Goal: Contribute content: Contribute content

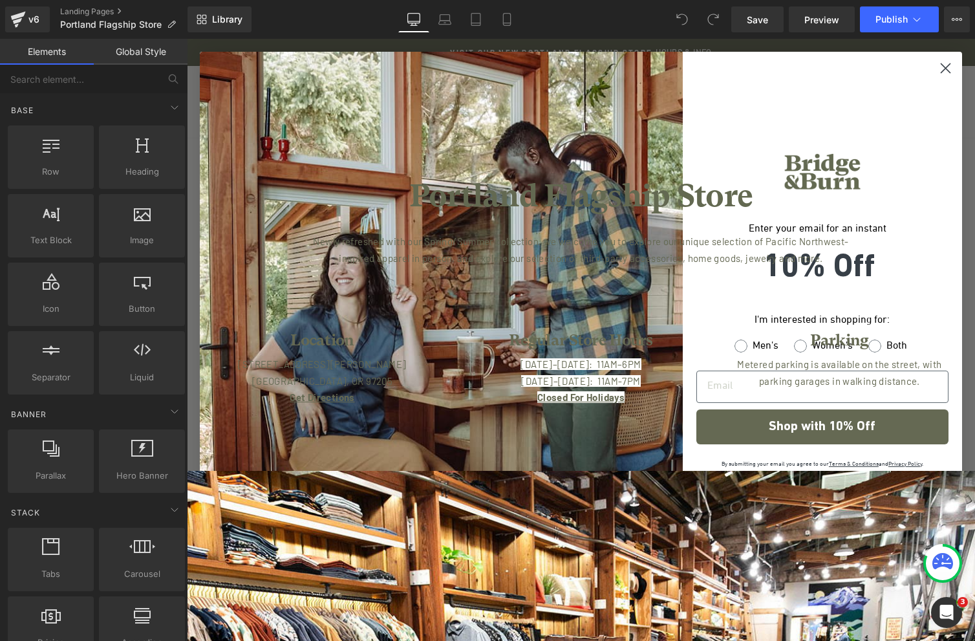
click at [942, 69] on icon "Close dialog" at bounding box center [946, 68] width 9 height 9
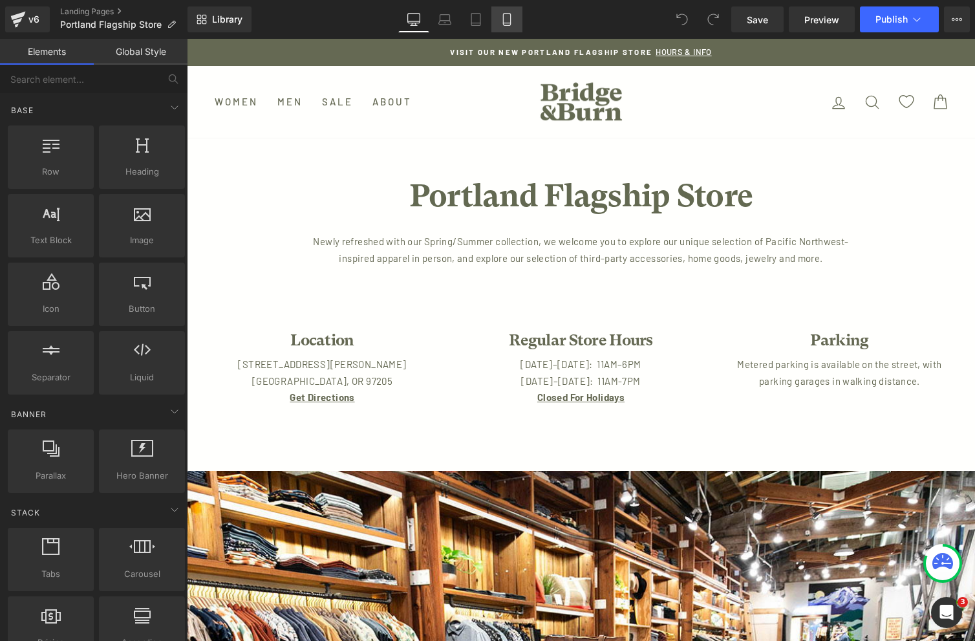
click at [506, 20] on icon at bounding box center [507, 19] width 13 height 13
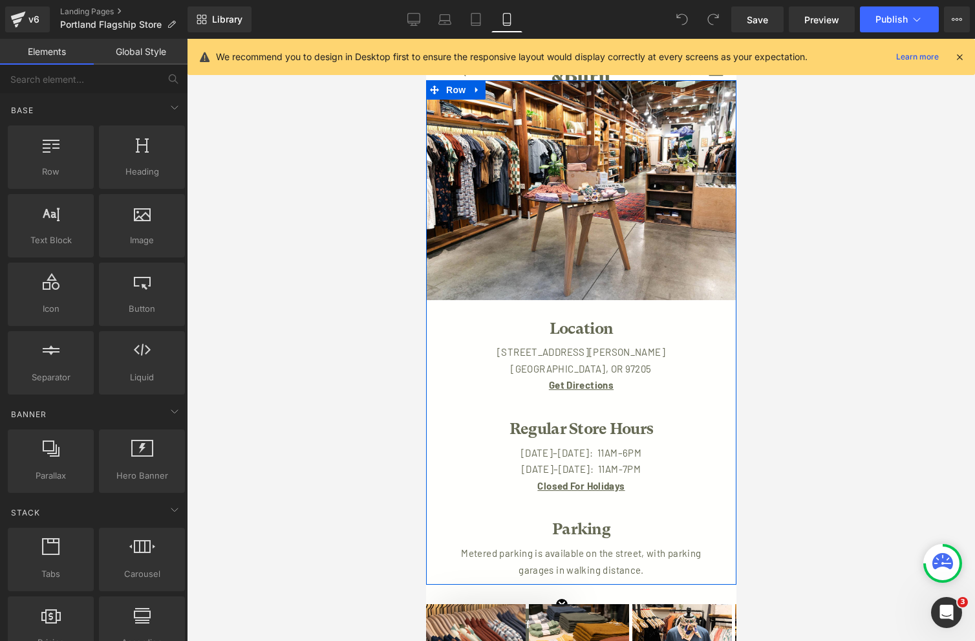
scroll to position [208, 0]
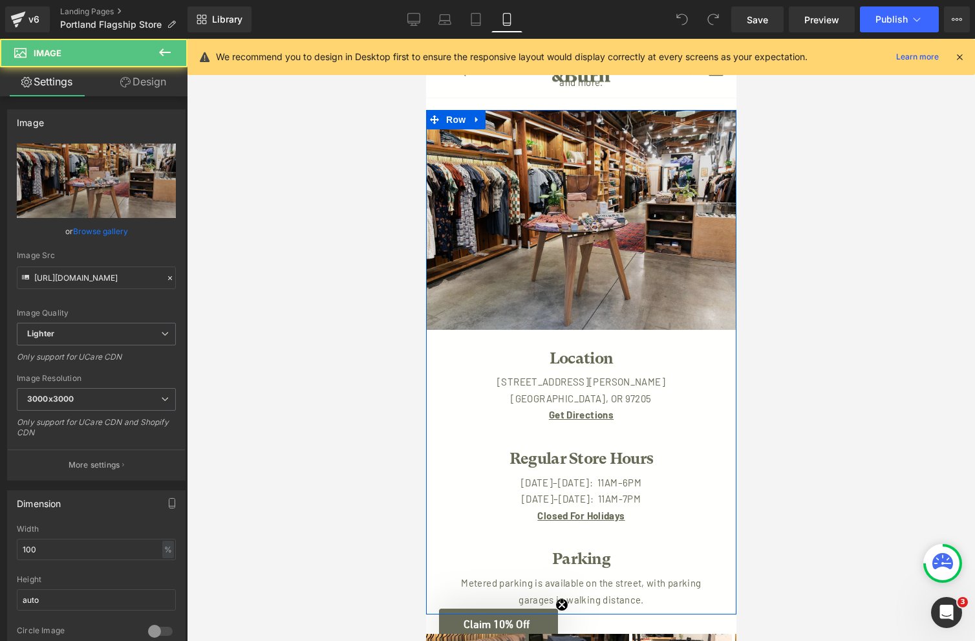
click at [599, 275] on img at bounding box center [581, 220] width 310 height 220
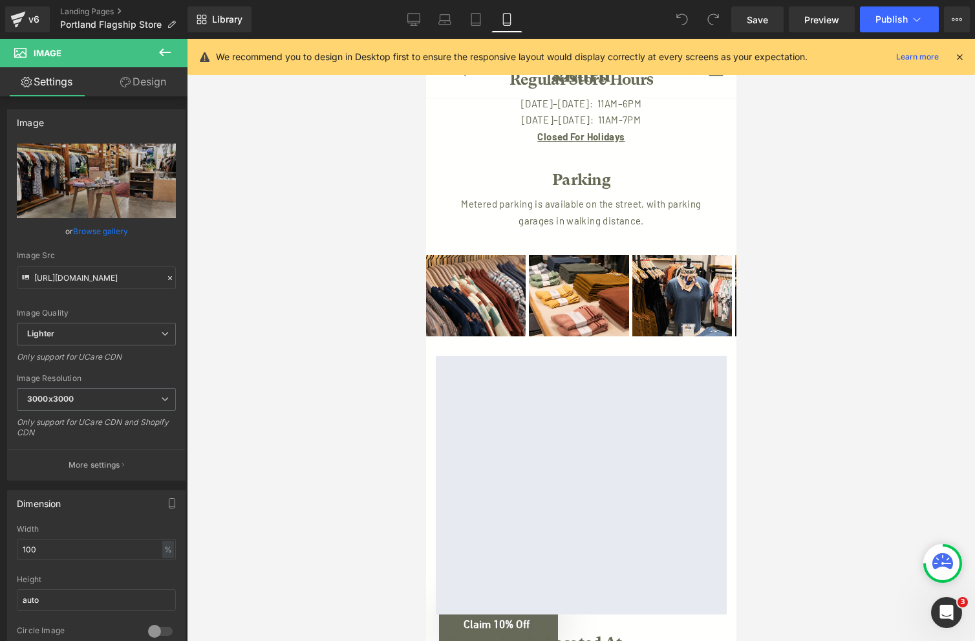
scroll to position [550, 0]
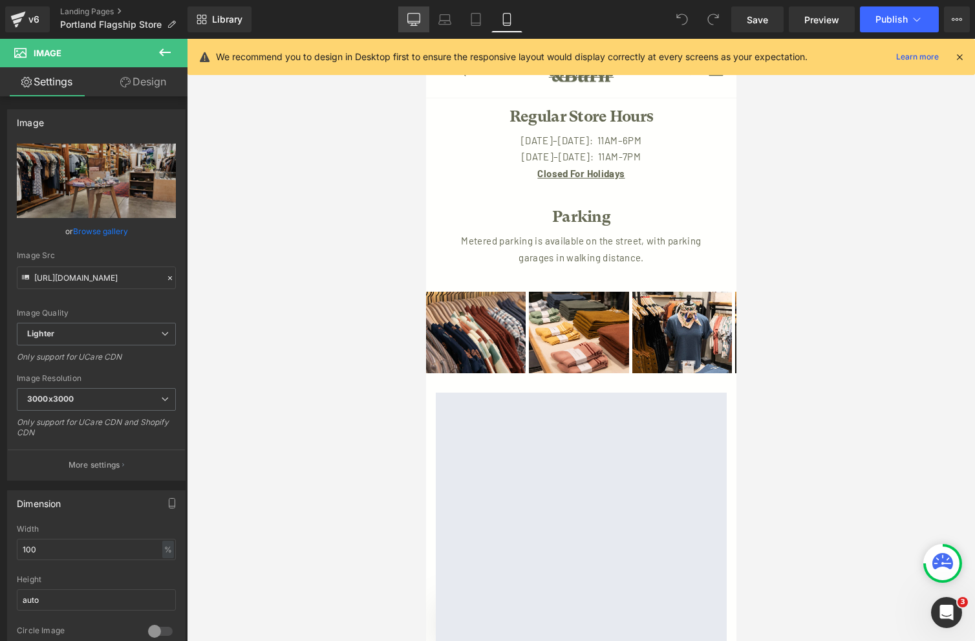
click at [415, 19] on icon at bounding box center [413, 19] width 13 height 13
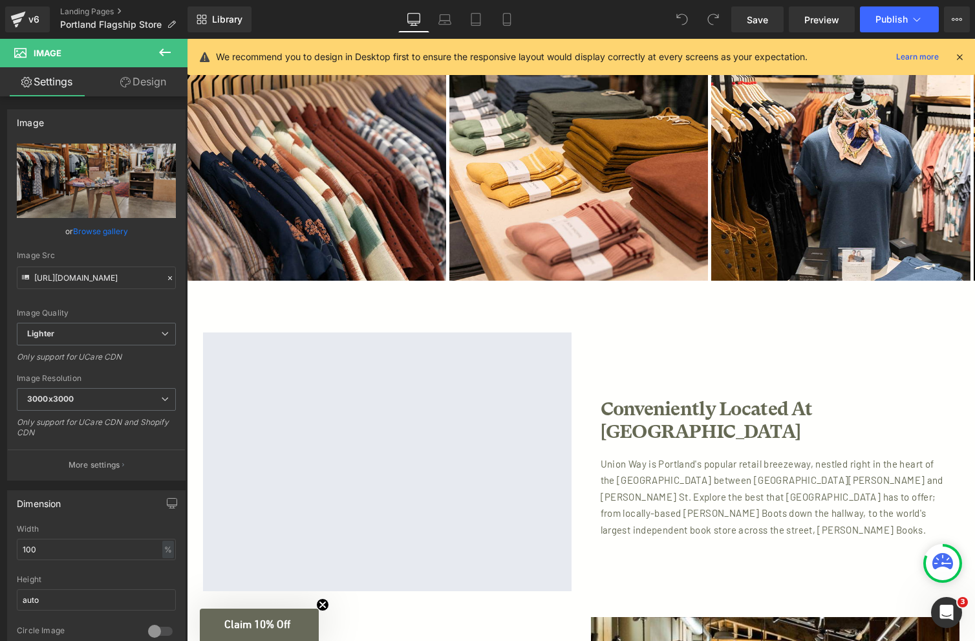
scroll to position [817, 0]
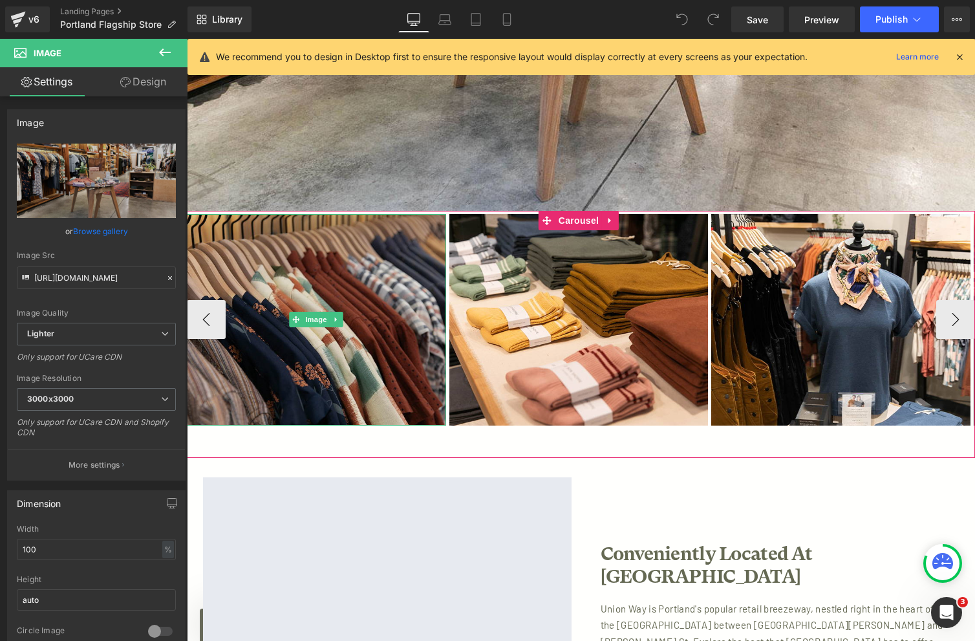
click at [405, 281] on img at bounding box center [316, 319] width 259 height 211
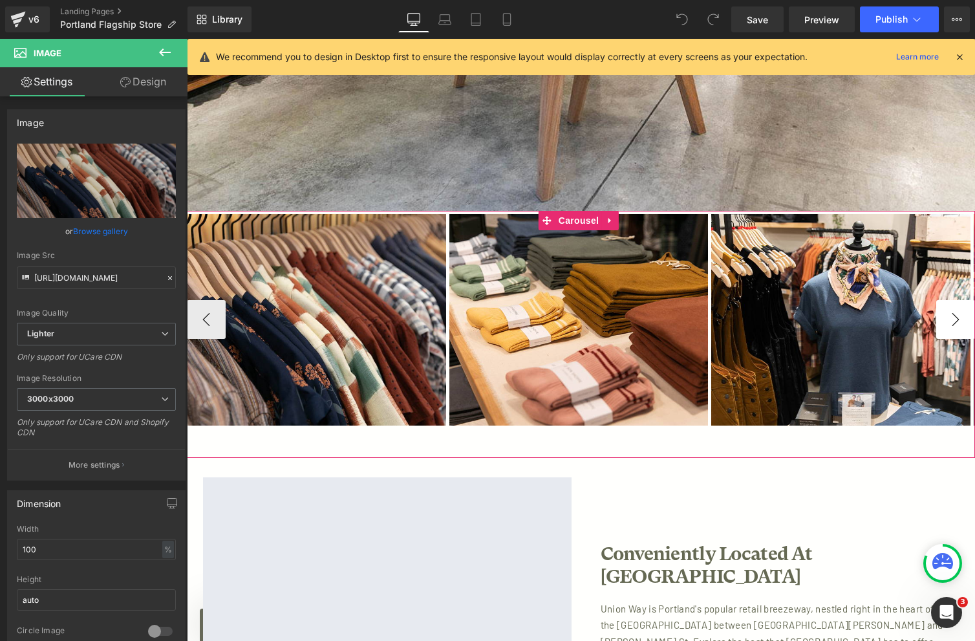
click at [955, 318] on button "›" at bounding box center [955, 319] width 39 height 39
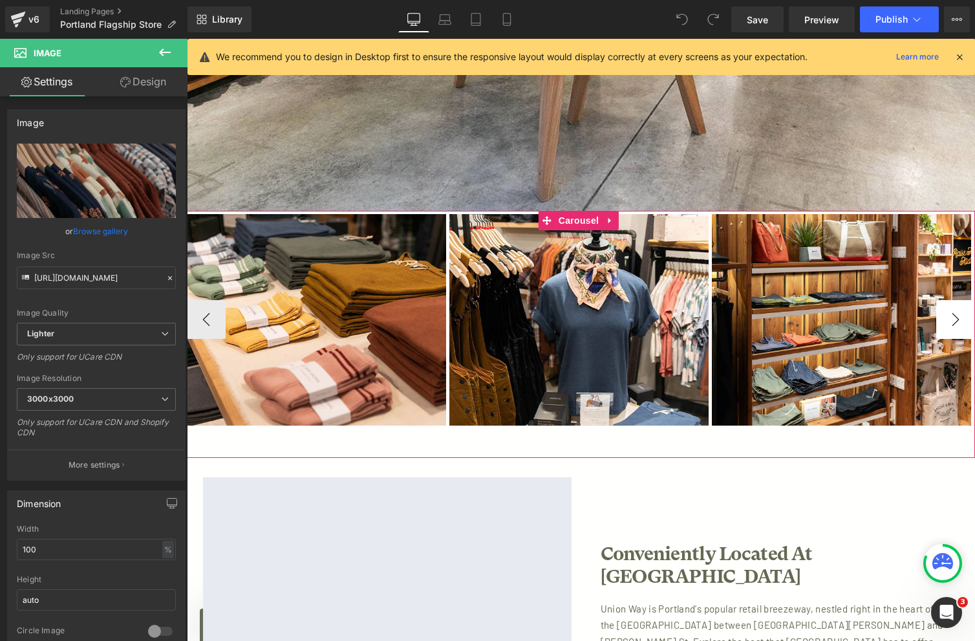
click at [955, 318] on button "›" at bounding box center [955, 319] width 39 height 39
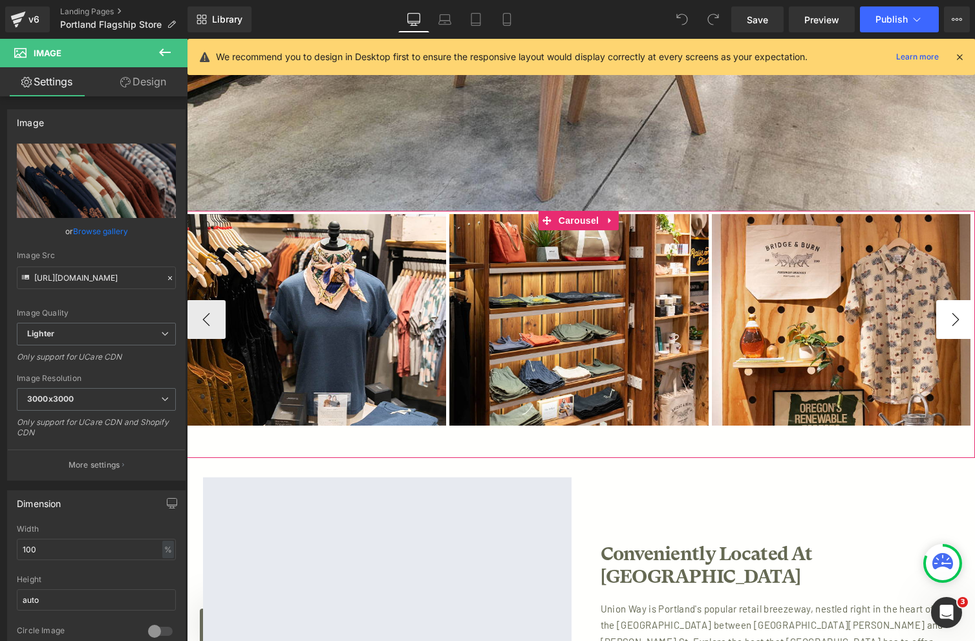
click at [955, 318] on button "›" at bounding box center [955, 319] width 39 height 39
click at [951, 316] on button "›" at bounding box center [955, 319] width 39 height 39
click at [206, 320] on button "‹" at bounding box center [206, 319] width 39 height 39
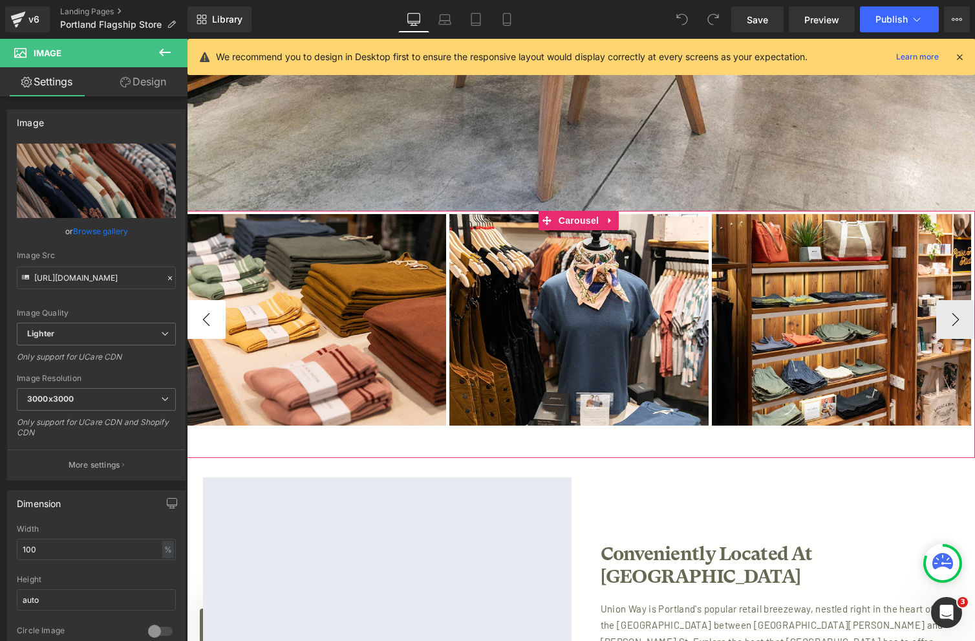
click at [206, 320] on button "‹" at bounding box center [206, 319] width 39 height 39
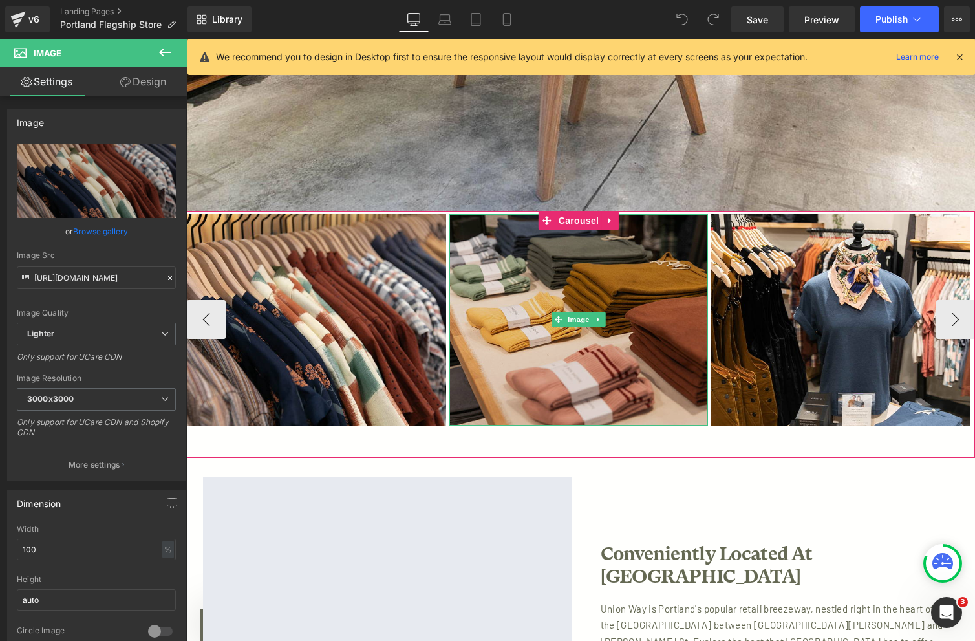
click at [608, 297] on img at bounding box center [578, 319] width 259 height 211
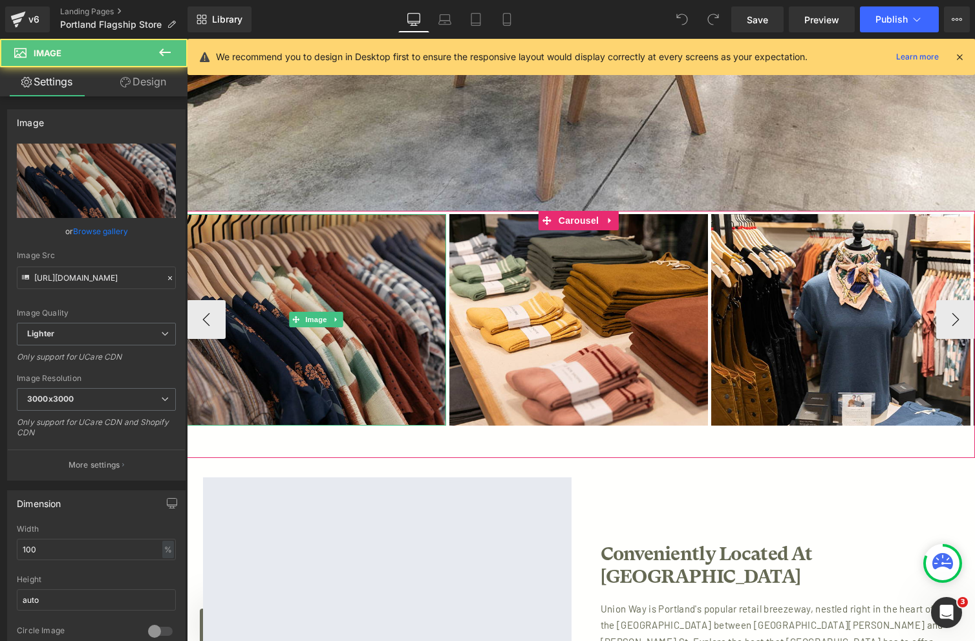
click at [387, 268] on img at bounding box center [316, 319] width 259 height 211
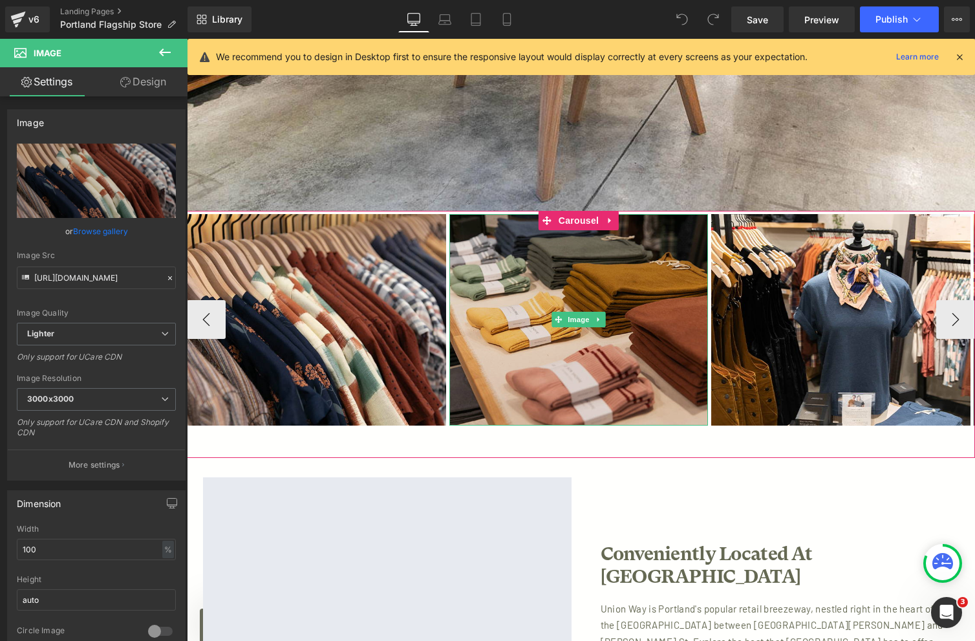
click at [515, 239] on img at bounding box center [578, 319] width 259 height 211
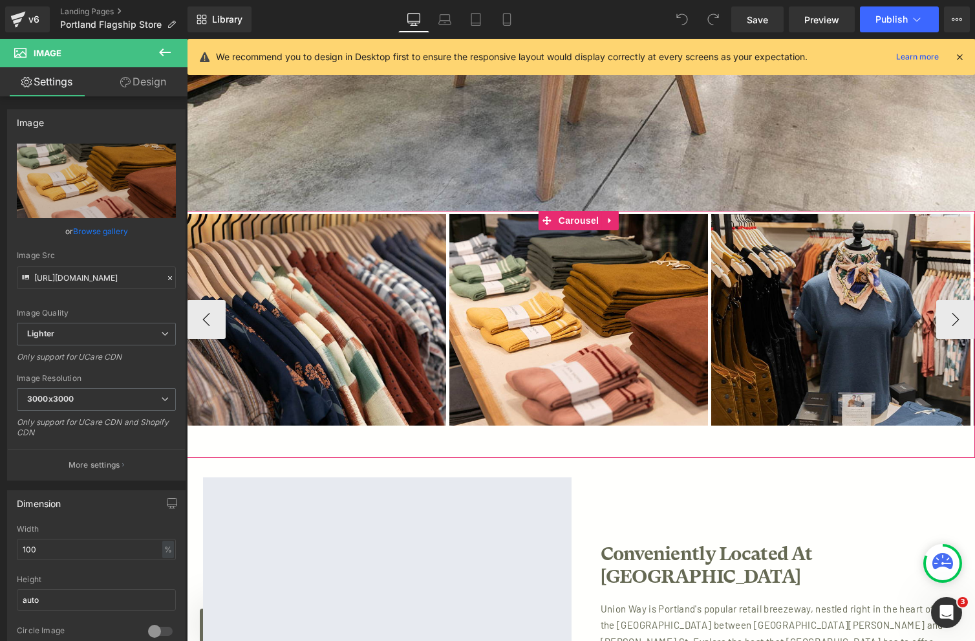
click at [787, 272] on img at bounding box center [840, 319] width 259 height 211
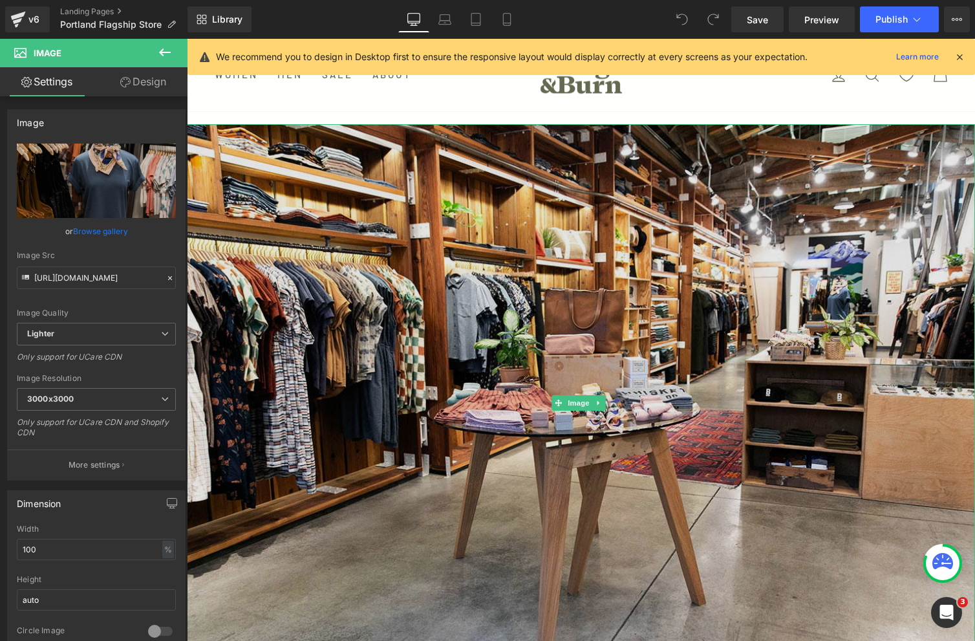
scroll to position [309, 0]
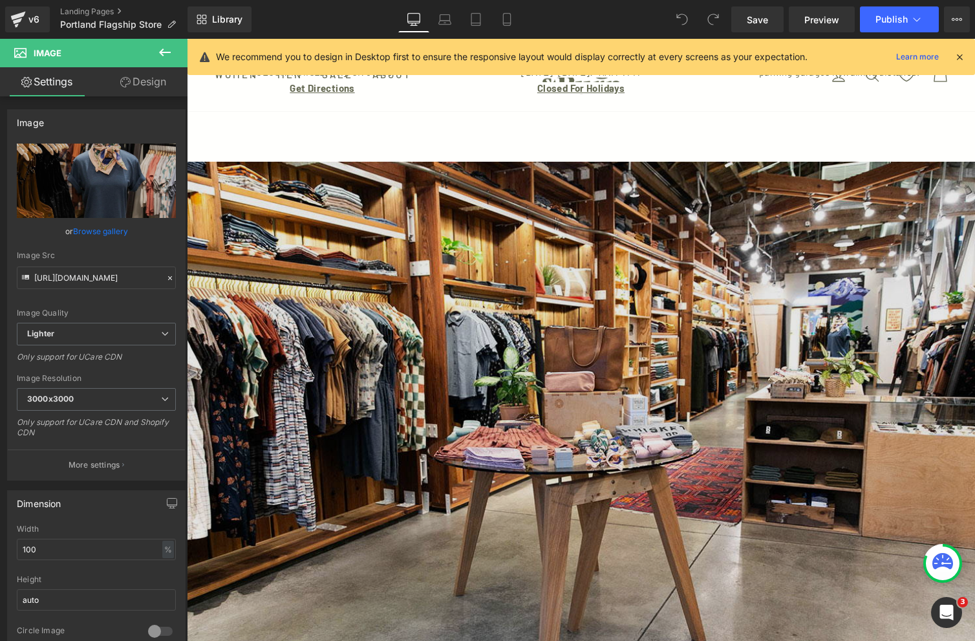
click at [611, 250] on img at bounding box center [581, 440] width 788 height 557
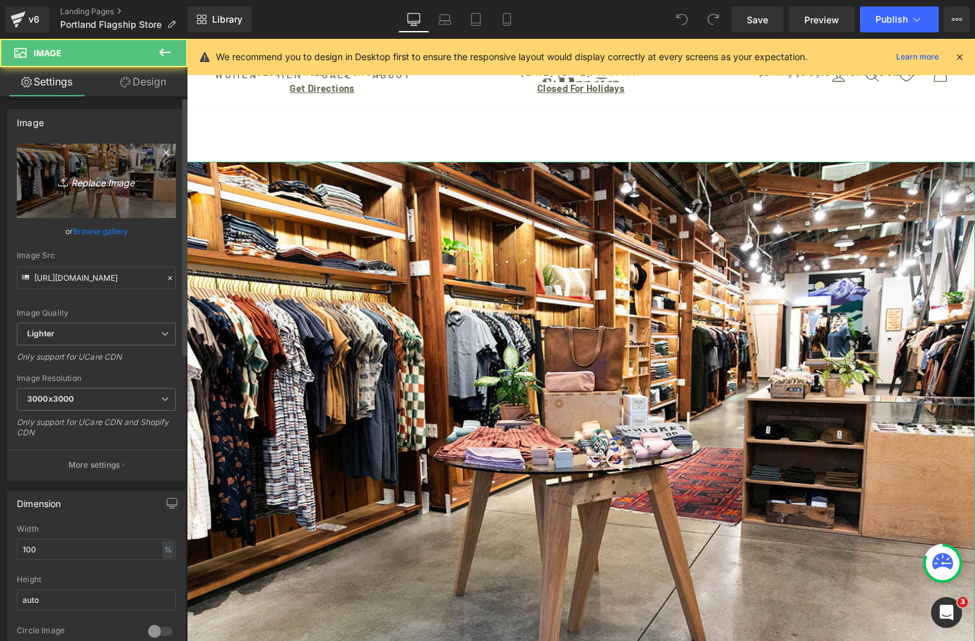
click at [100, 184] on icon "Replace Image" at bounding box center [96, 181] width 103 height 16
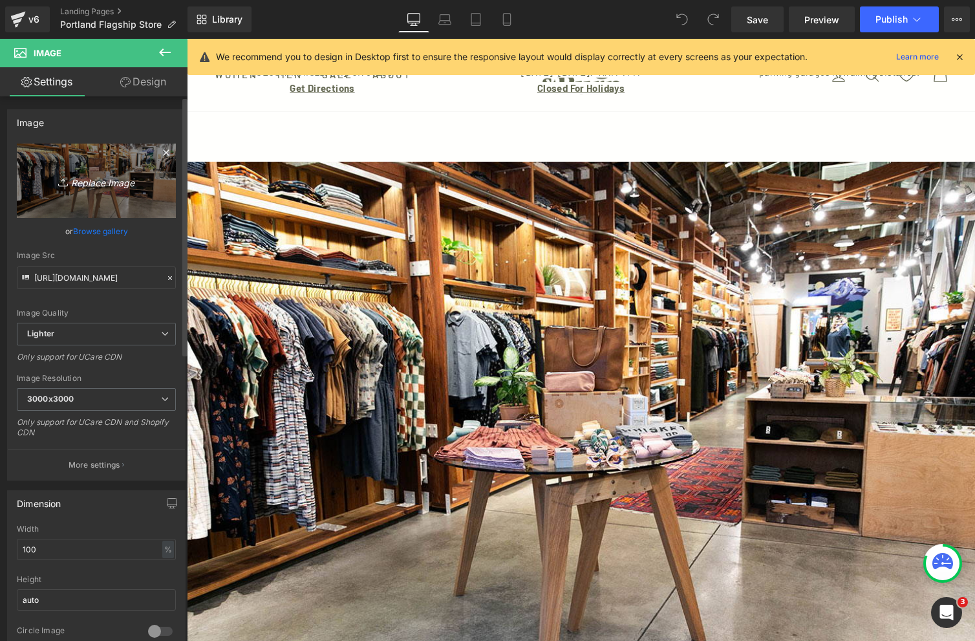
type input "C:\fakepath\f25-unionway-5381.jpg"
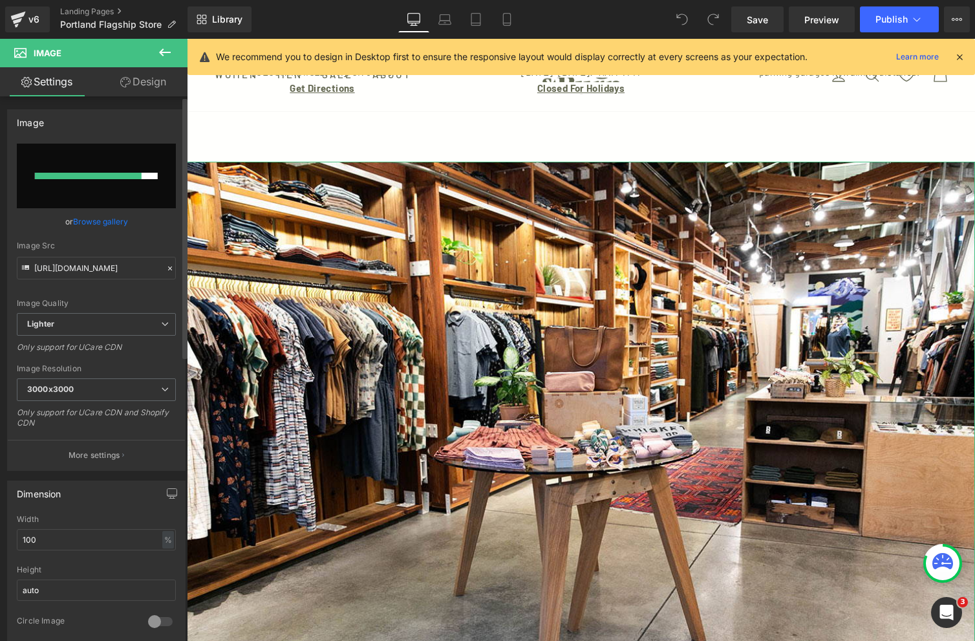
click at [103, 221] on link "Browse gallery" at bounding box center [100, 221] width 55 height 23
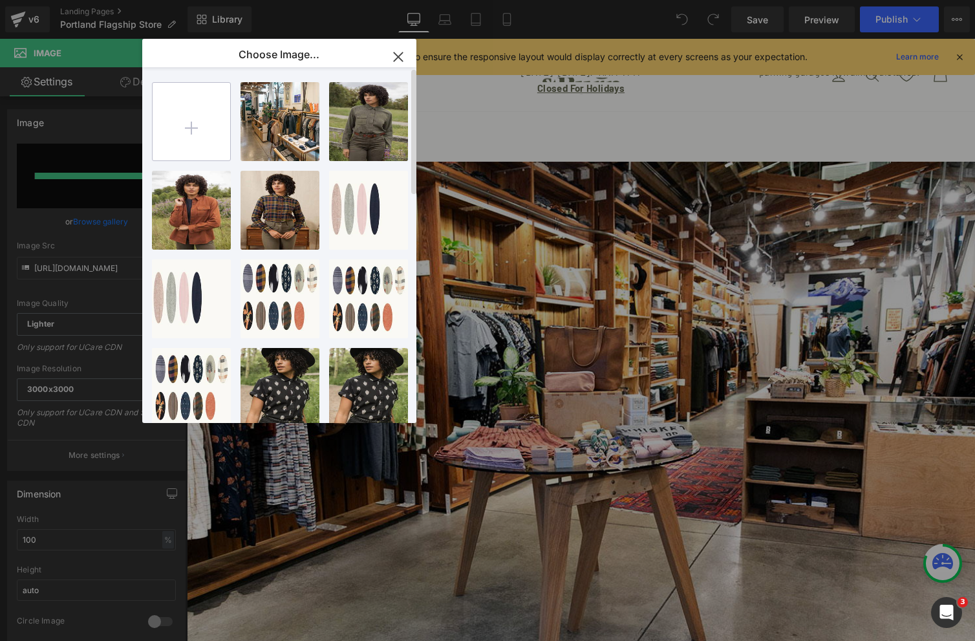
click at [202, 141] on input "file" at bounding box center [192, 122] width 78 height 78
click at [266, 142] on div "f25-uni...5381.jpg 454.01 KB" at bounding box center [280, 121] width 79 height 79
type input "[URL][DOMAIN_NAME]"
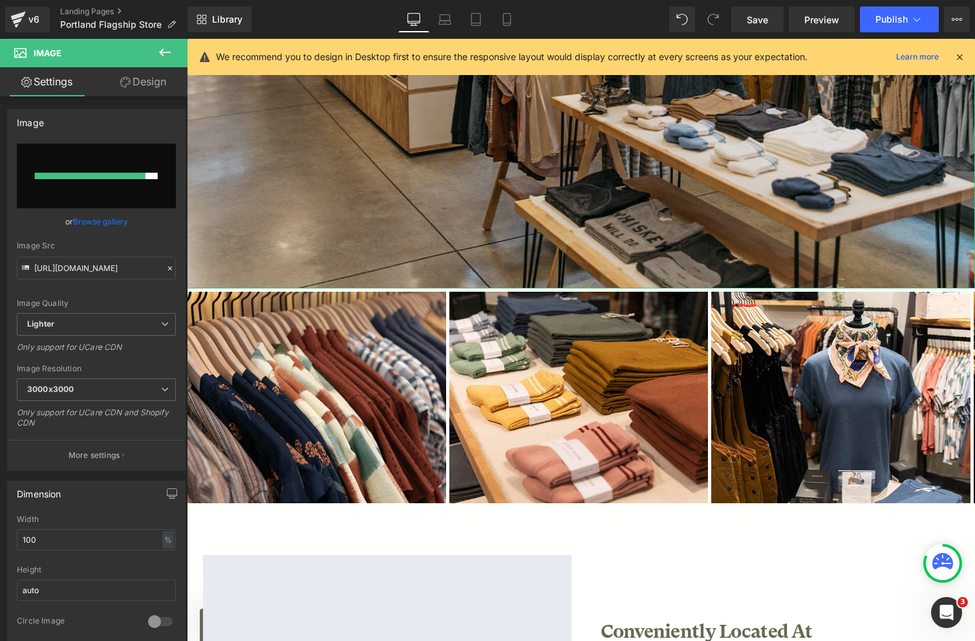
scroll to position [775, 0]
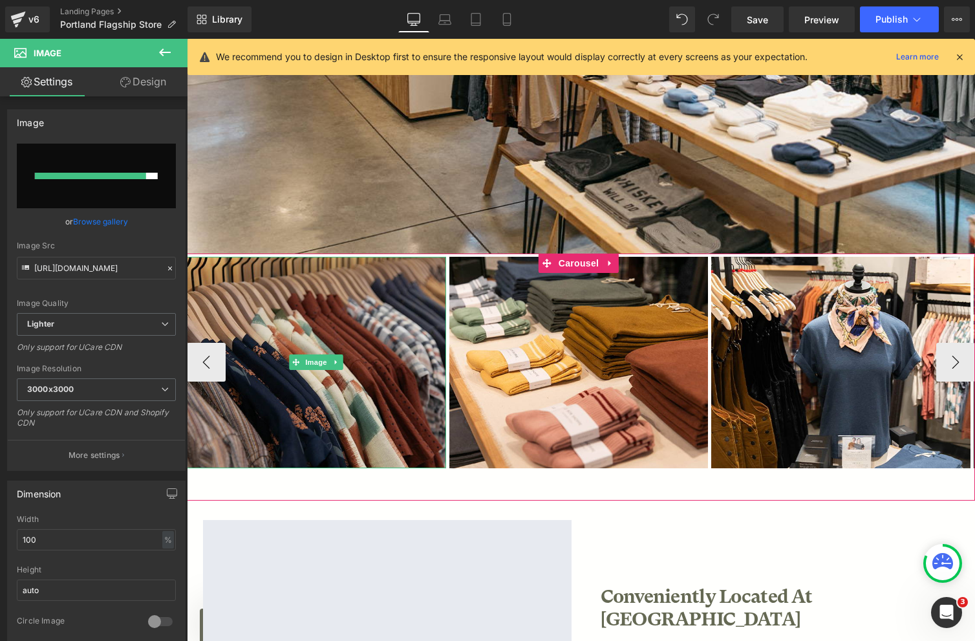
click at [389, 316] on img at bounding box center [316, 362] width 259 height 211
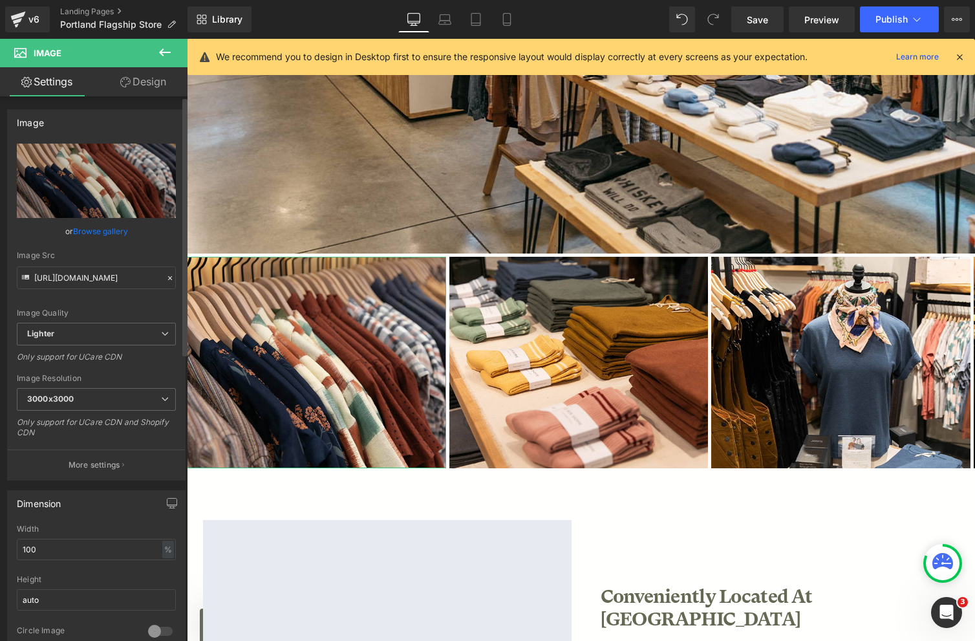
click at [103, 229] on link "Browse gallery" at bounding box center [100, 231] width 55 height 23
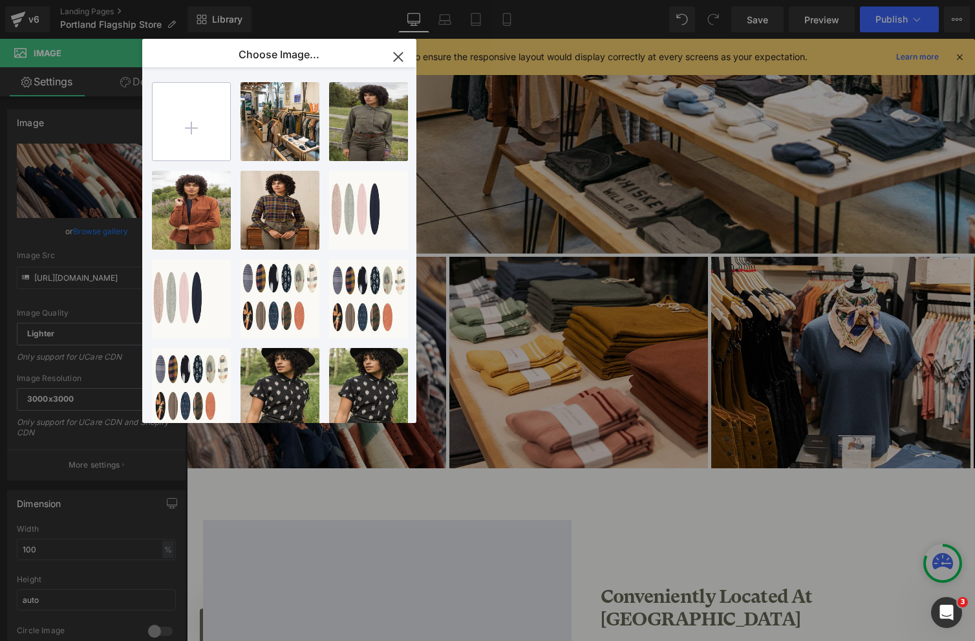
click at [199, 132] on input "file" at bounding box center [192, 122] width 78 height 78
type input "C:\fakepath\f25-unionway-5368.jpg"
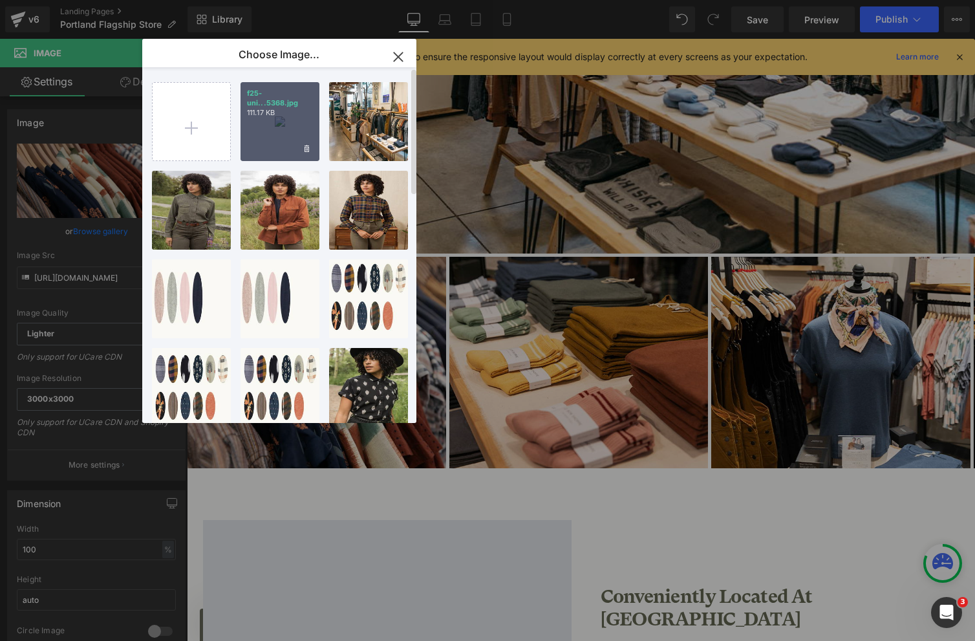
click at [277, 119] on div "f25-uni...5368.jpg 111.17 KB" at bounding box center [280, 121] width 79 height 79
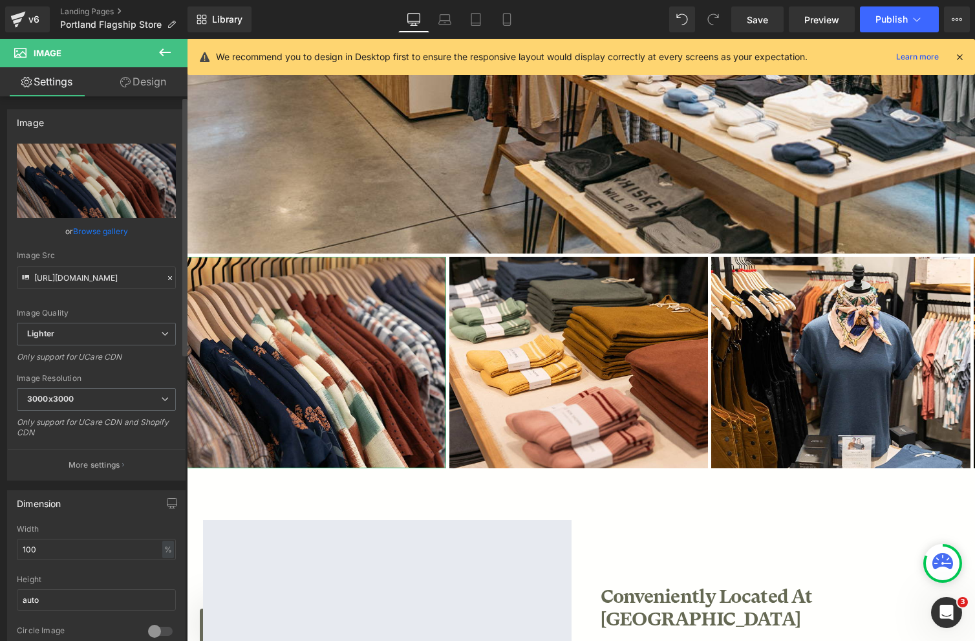
click at [102, 232] on link "Browse gallery" at bounding box center [100, 231] width 55 height 23
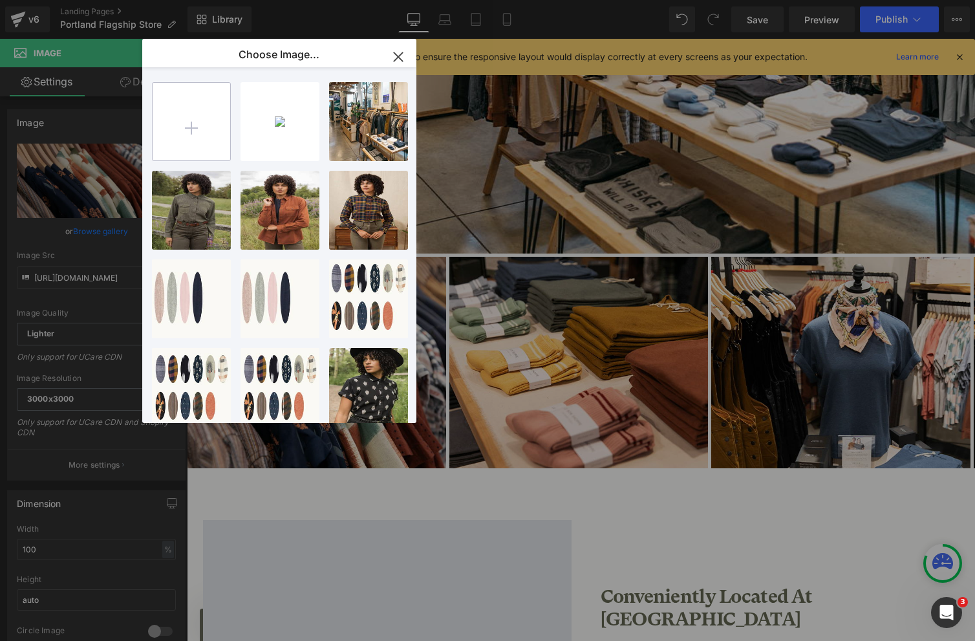
click at [199, 144] on input "file" at bounding box center [192, 122] width 78 height 78
type input "C:\fakepath\f25-unionway-5308.jpg"
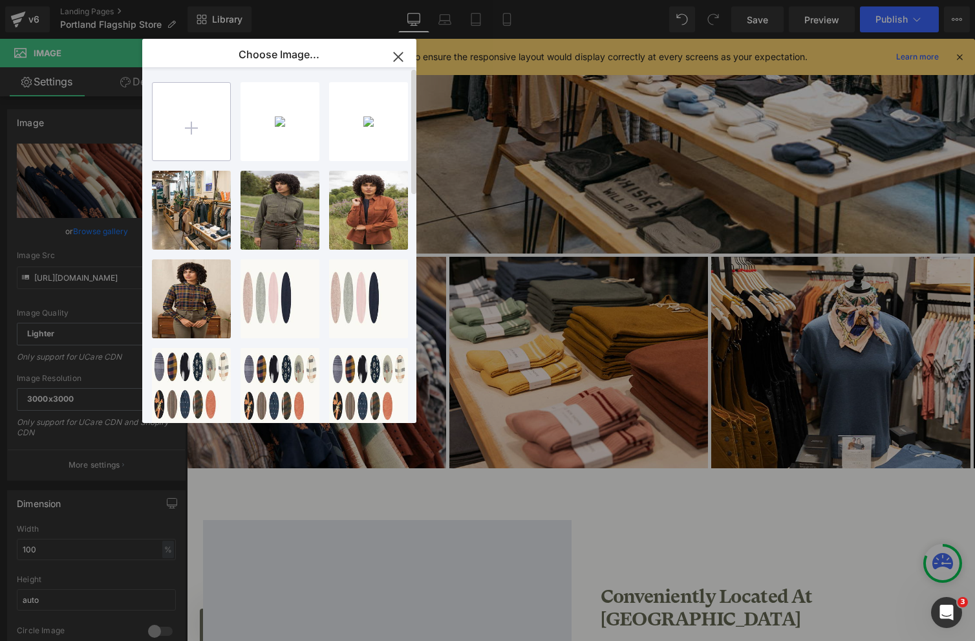
click at [195, 125] on input "file" at bounding box center [192, 122] width 78 height 78
type input "C:\fakepath\f25-unionway-5322.jpg"
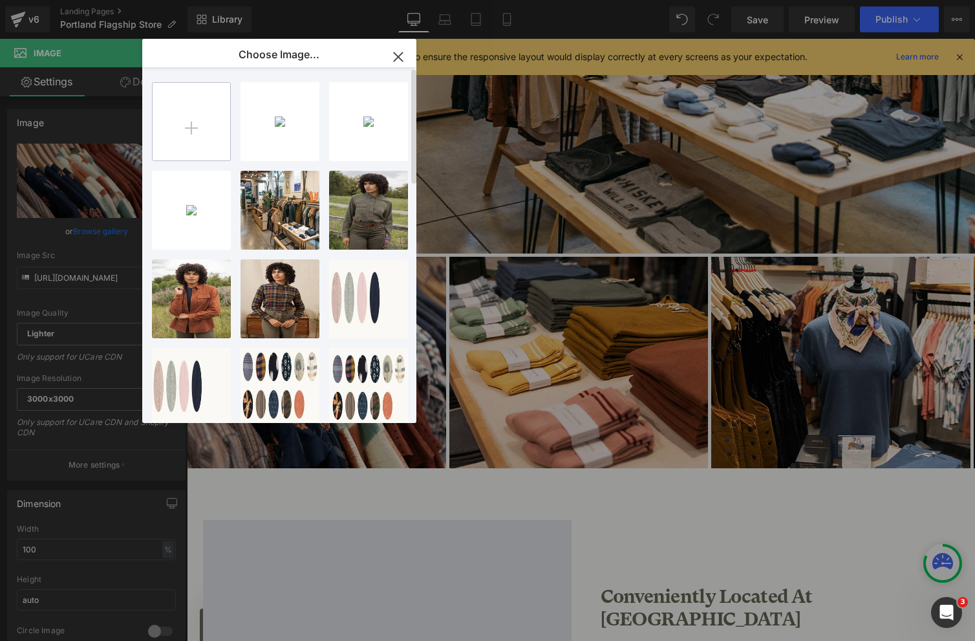
click at [194, 122] on input "file" at bounding box center [192, 122] width 78 height 78
type input "C:\fakepath\f25-unionway-5350.jpg"
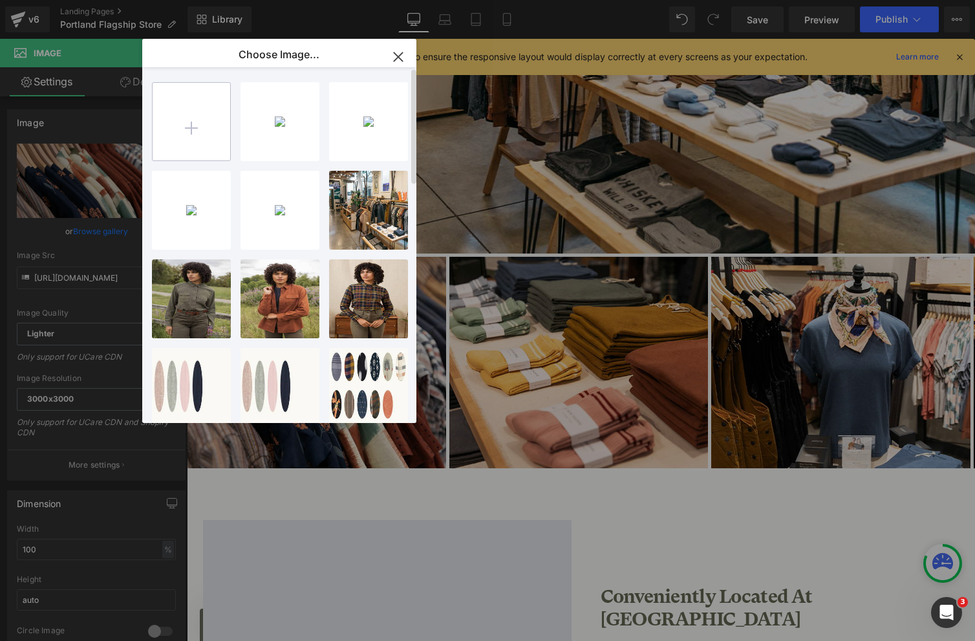
click at [193, 131] on input "file" at bounding box center [192, 122] width 78 height 78
type input "C:\fakepath\f25-unionway-5356.jpg"
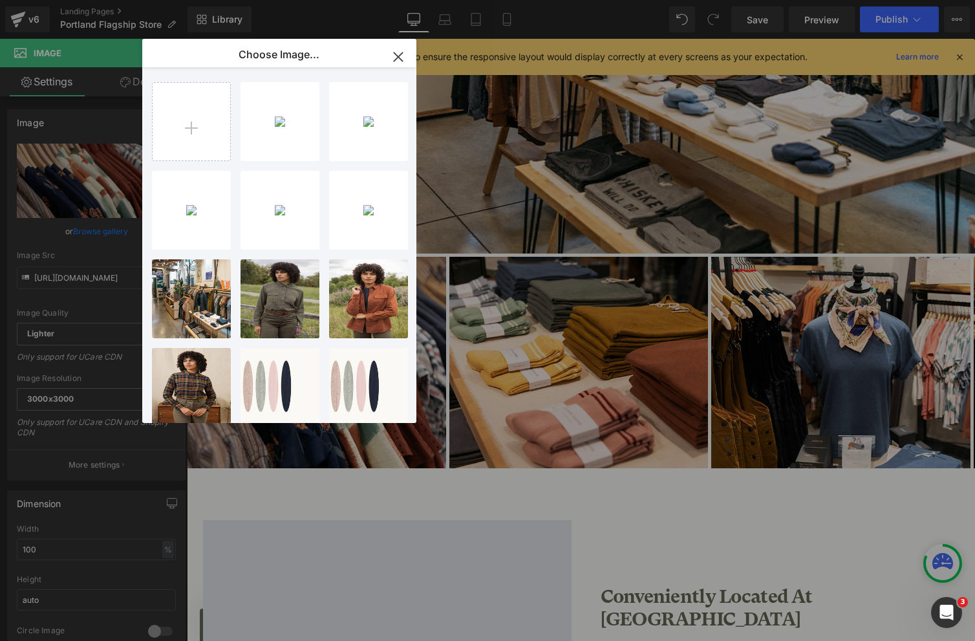
click at [396, 56] on icon "button" at bounding box center [398, 57] width 21 height 21
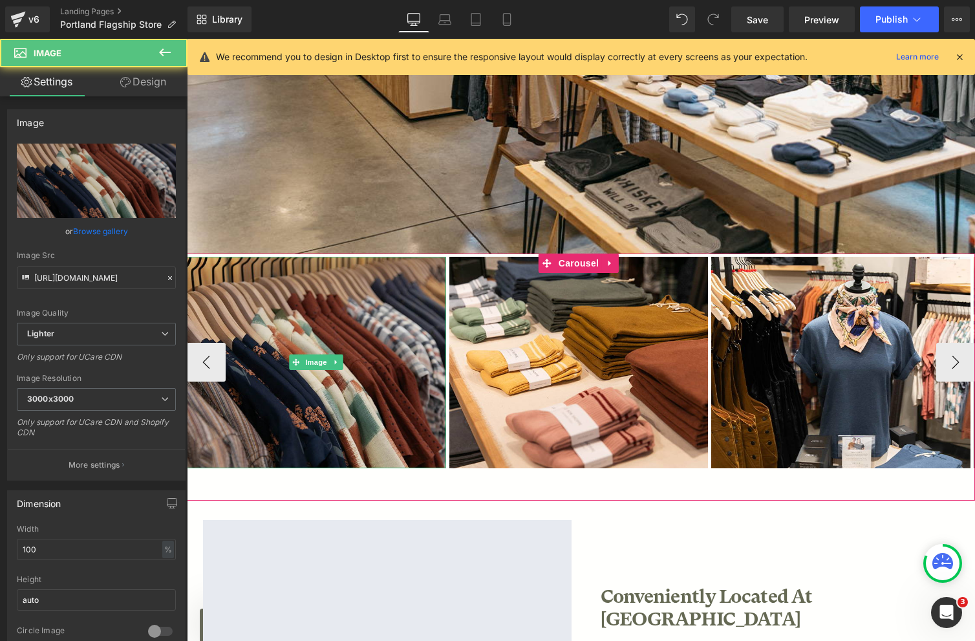
click at [340, 343] on img at bounding box center [316, 362] width 259 height 211
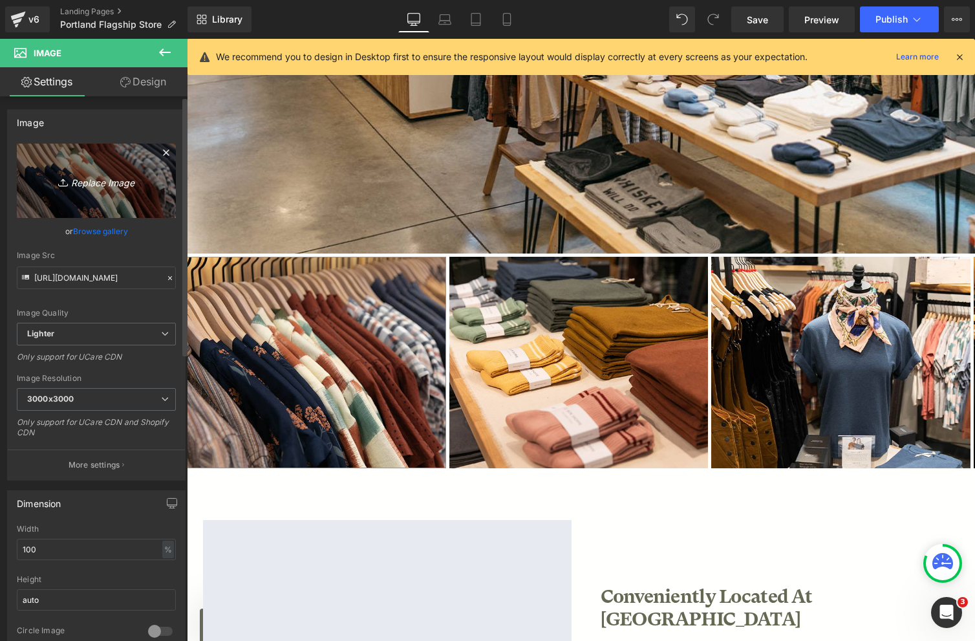
click at [93, 183] on icon "Replace Image" at bounding box center [96, 181] width 103 height 16
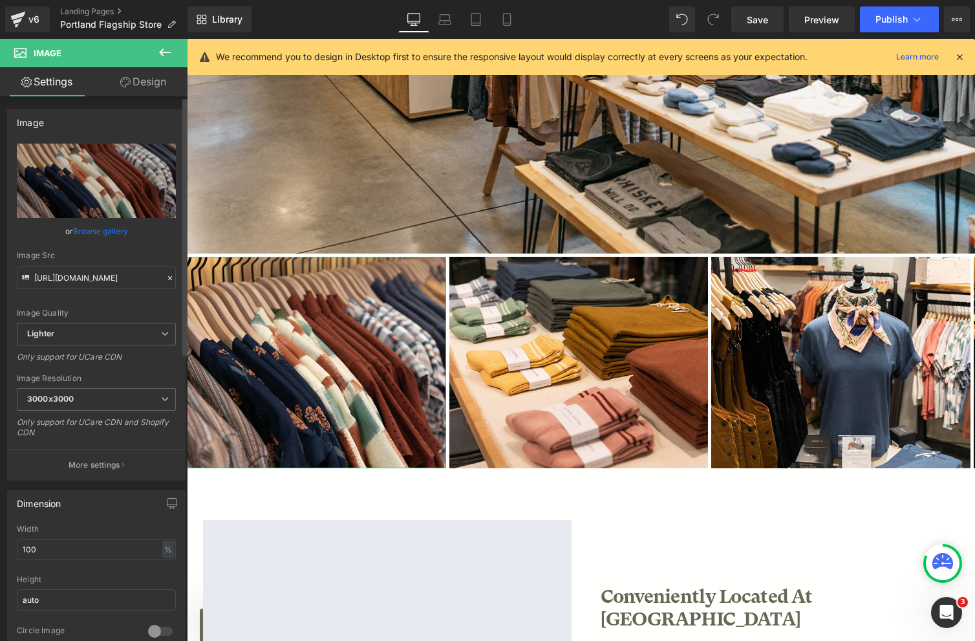
click at [107, 230] on link "Browse gallery" at bounding box center [100, 231] width 55 height 23
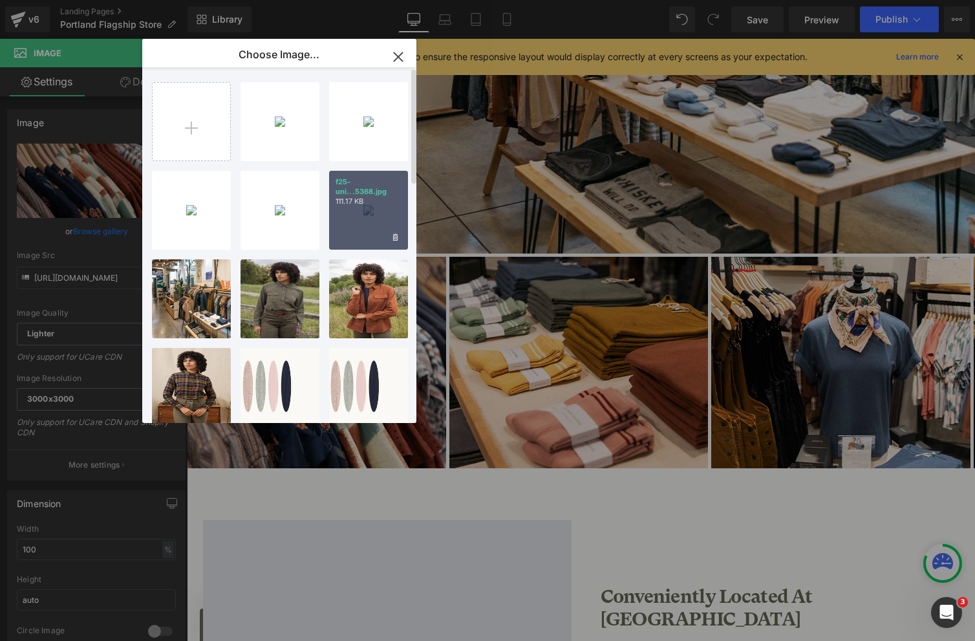
click at [360, 205] on div "f25-uni...5368.jpg 111.17 KB" at bounding box center [368, 210] width 79 height 79
type input "[URL][DOMAIN_NAME]"
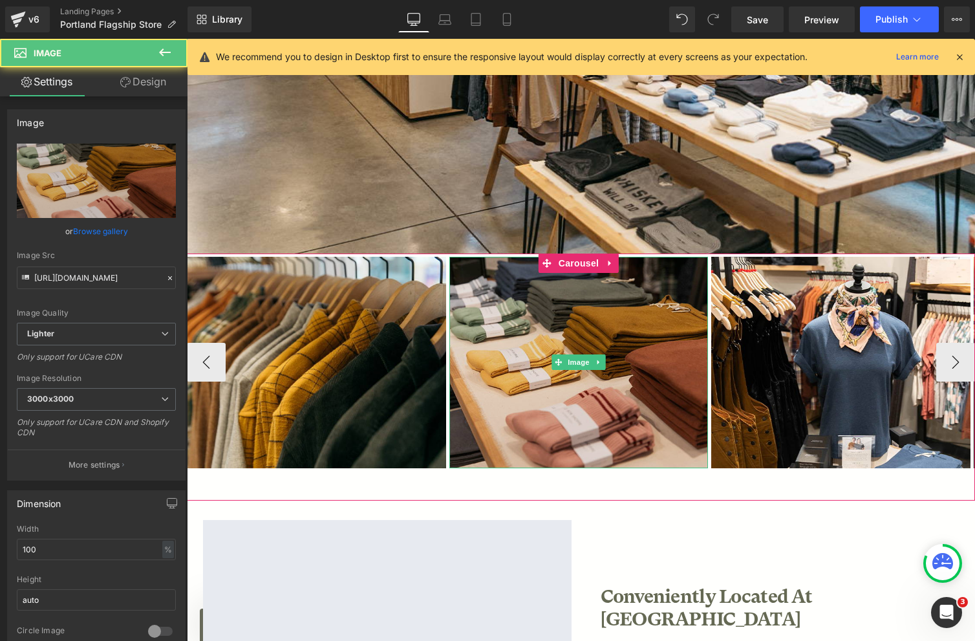
click at [640, 336] on img at bounding box center [578, 362] width 259 height 211
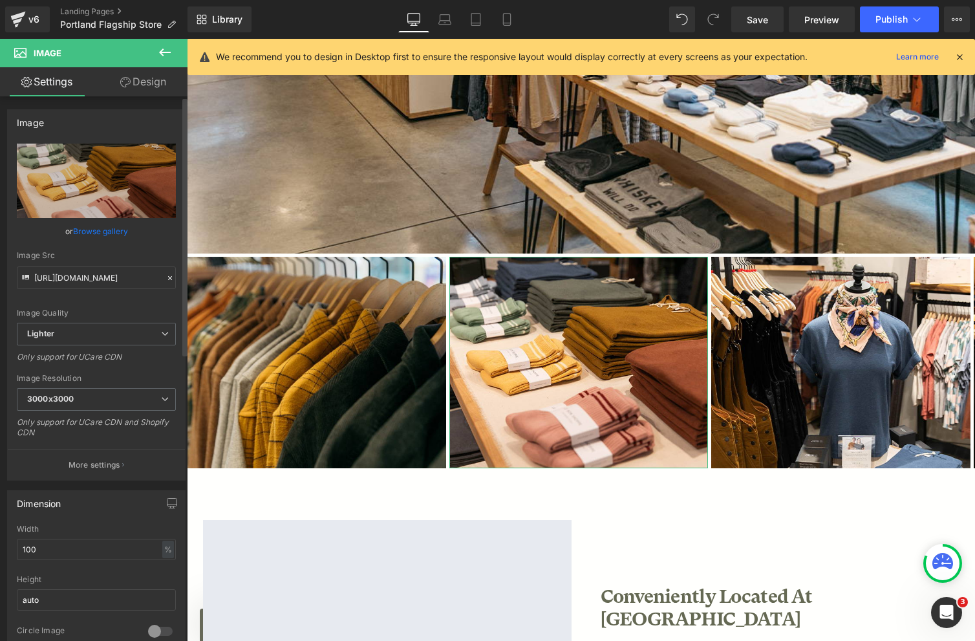
click at [105, 228] on link "Browse gallery" at bounding box center [100, 231] width 55 height 23
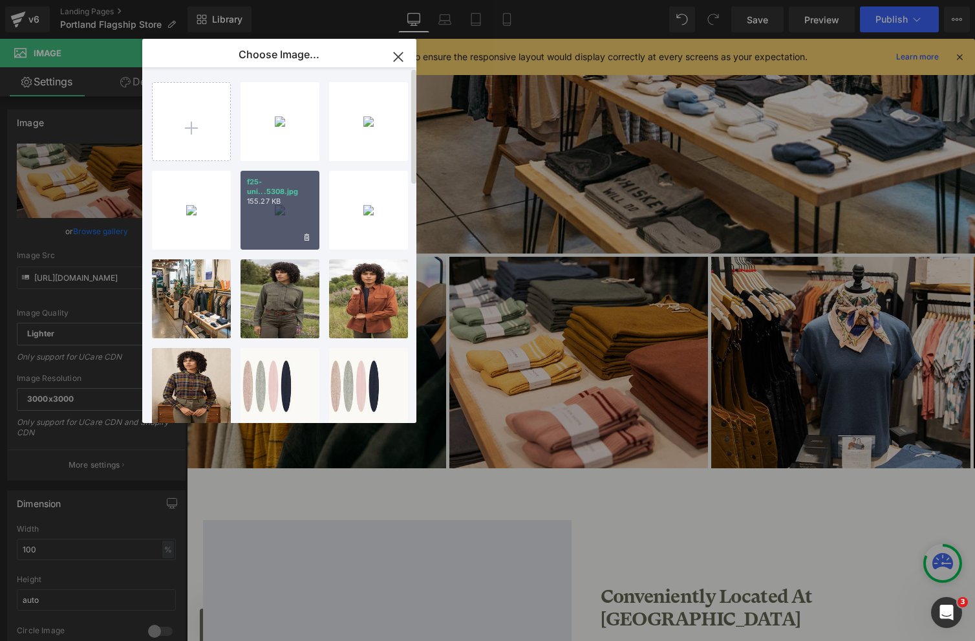
click at [296, 204] on div "f25-uni...5308.jpg 155.27 KB" at bounding box center [280, 210] width 79 height 79
type input "[URL][DOMAIN_NAME]"
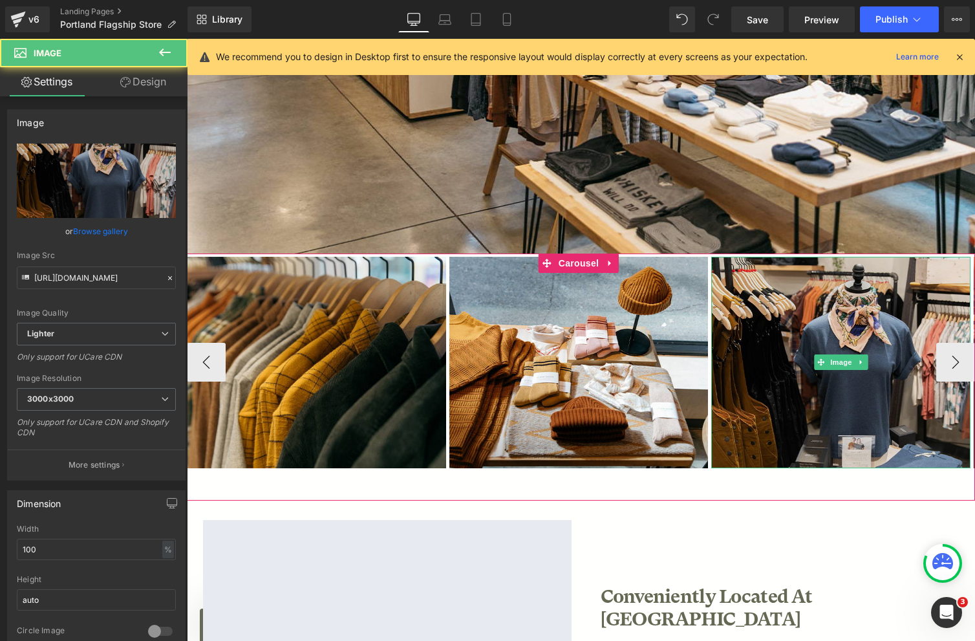
click at [812, 389] on img at bounding box center [840, 362] width 259 height 211
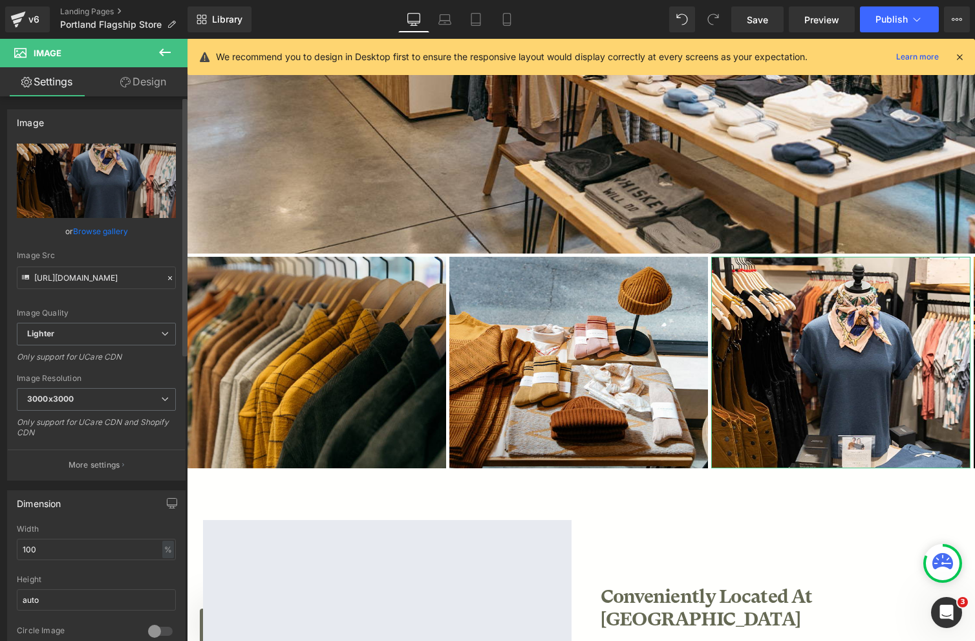
click at [109, 235] on link "Browse gallery" at bounding box center [100, 231] width 55 height 23
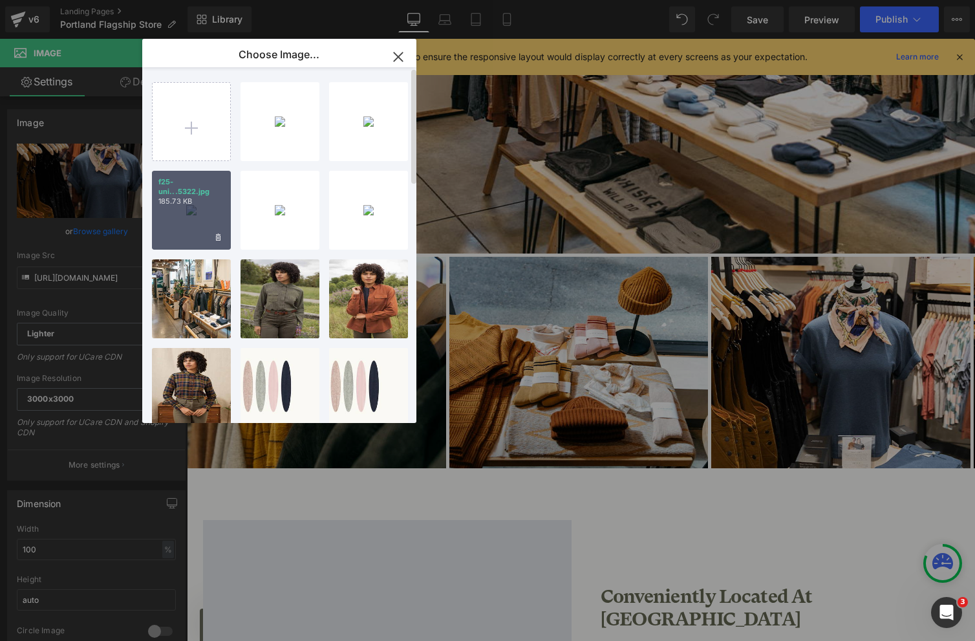
click at [199, 208] on div "f25-uni...5322.jpg 185.73 KB" at bounding box center [191, 210] width 79 height 79
type input "[URL][DOMAIN_NAME]"
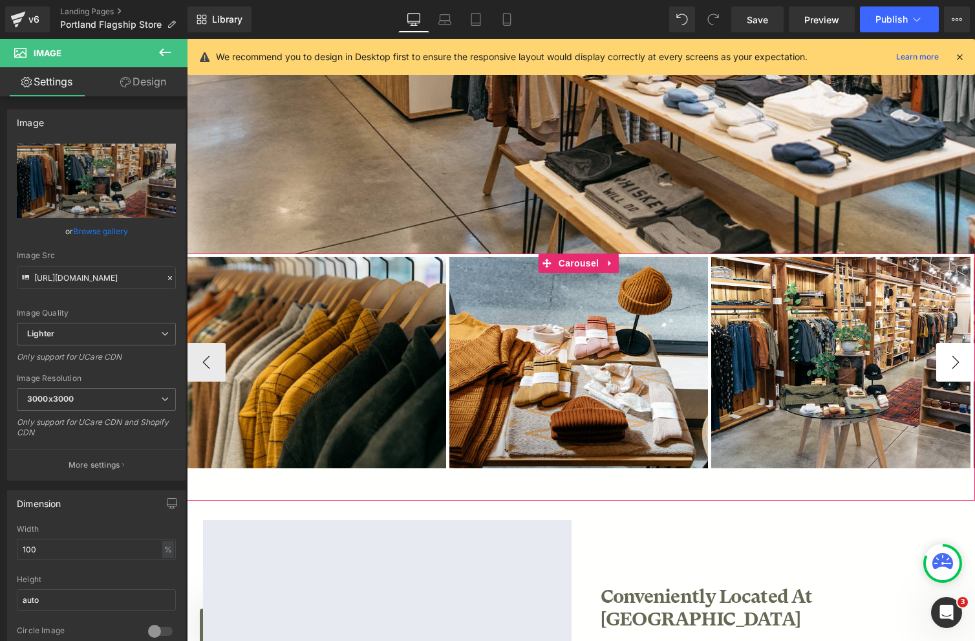
click at [959, 357] on button "›" at bounding box center [955, 362] width 39 height 39
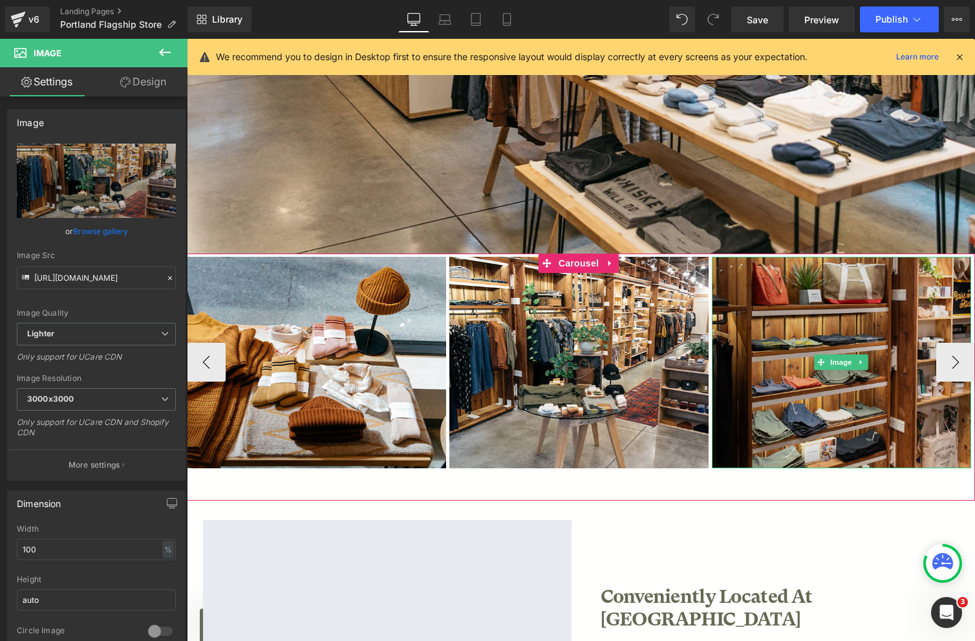
click at [877, 318] on img at bounding box center [841, 362] width 259 height 211
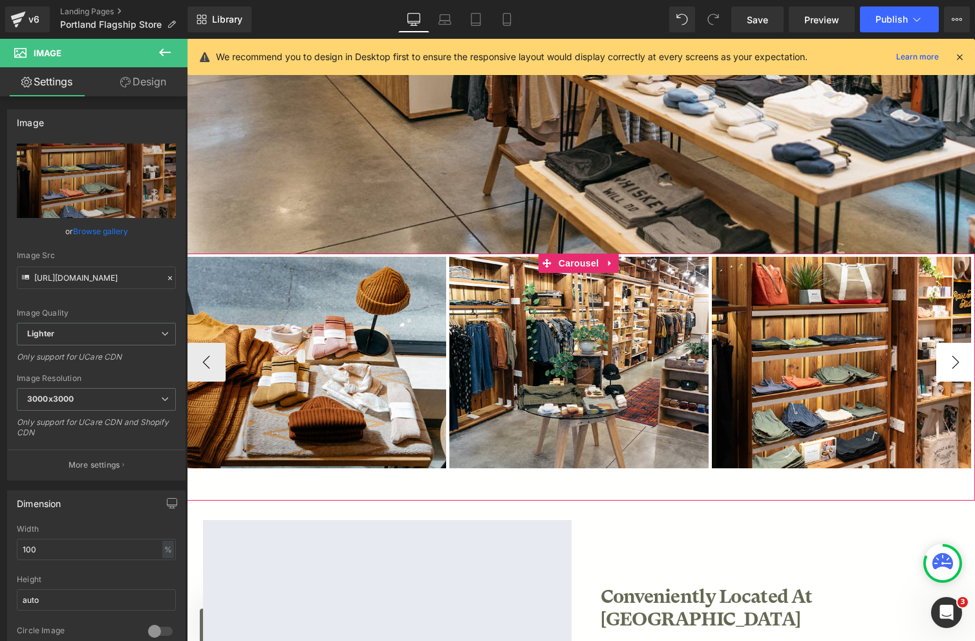
click at [948, 362] on button "›" at bounding box center [955, 362] width 39 height 39
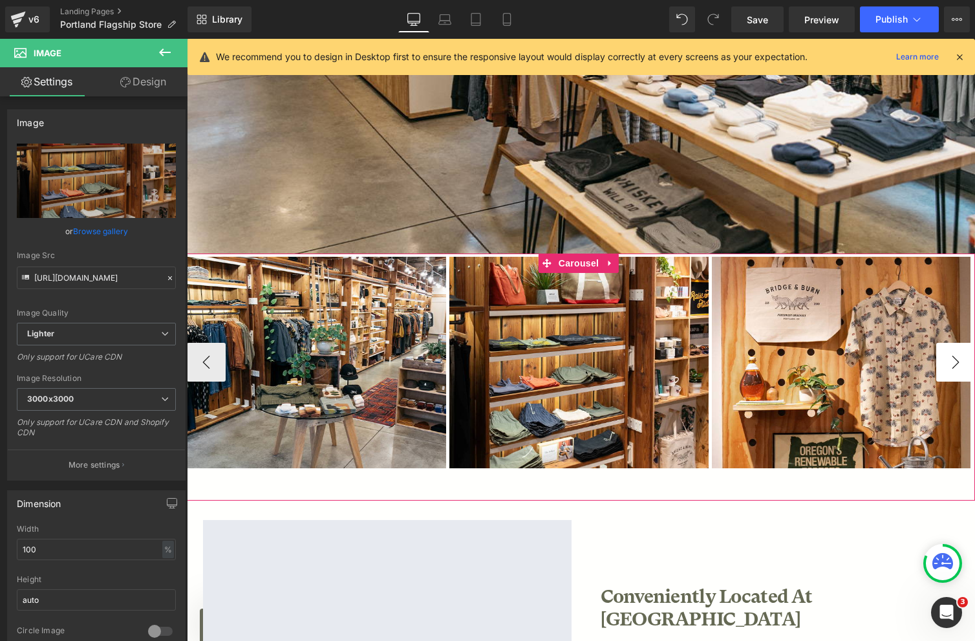
click at [959, 360] on button "›" at bounding box center [955, 362] width 39 height 39
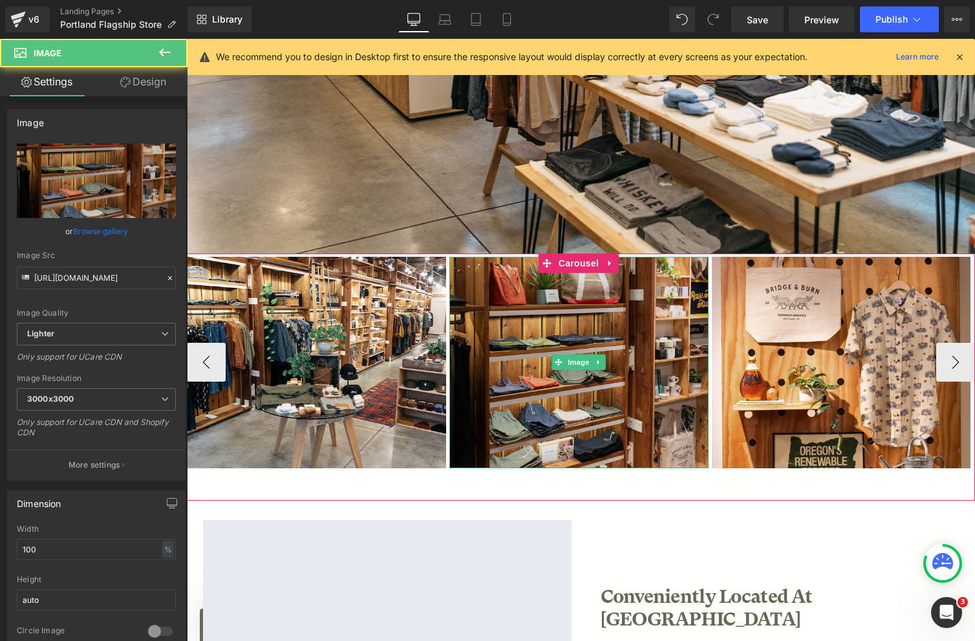
click at [612, 369] on img at bounding box center [578, 362] width 259 height 211
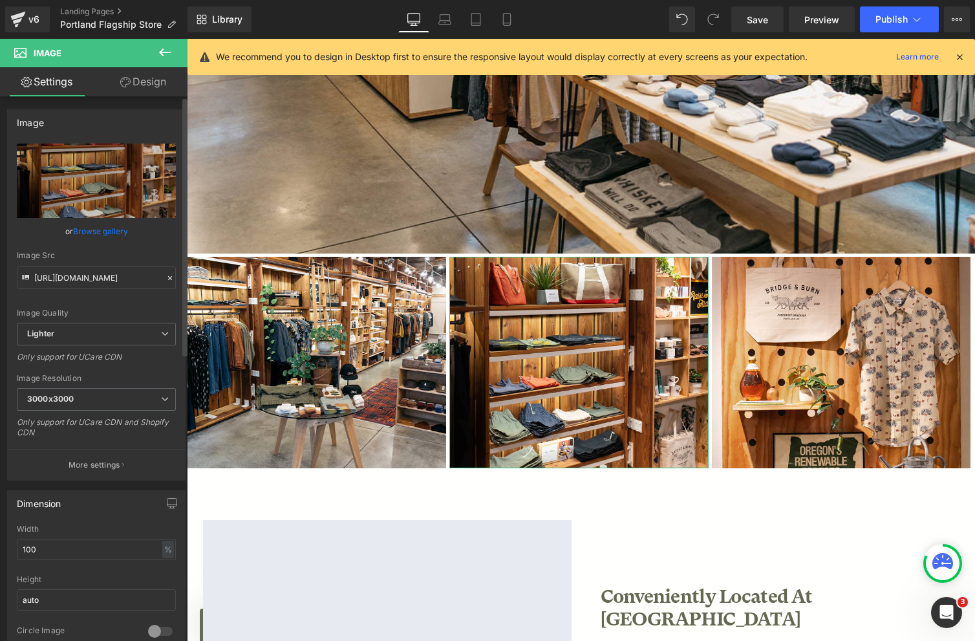
click at [100, 232] on link "Browse gallery" at bounding box center [100, 231] width 55 height 23
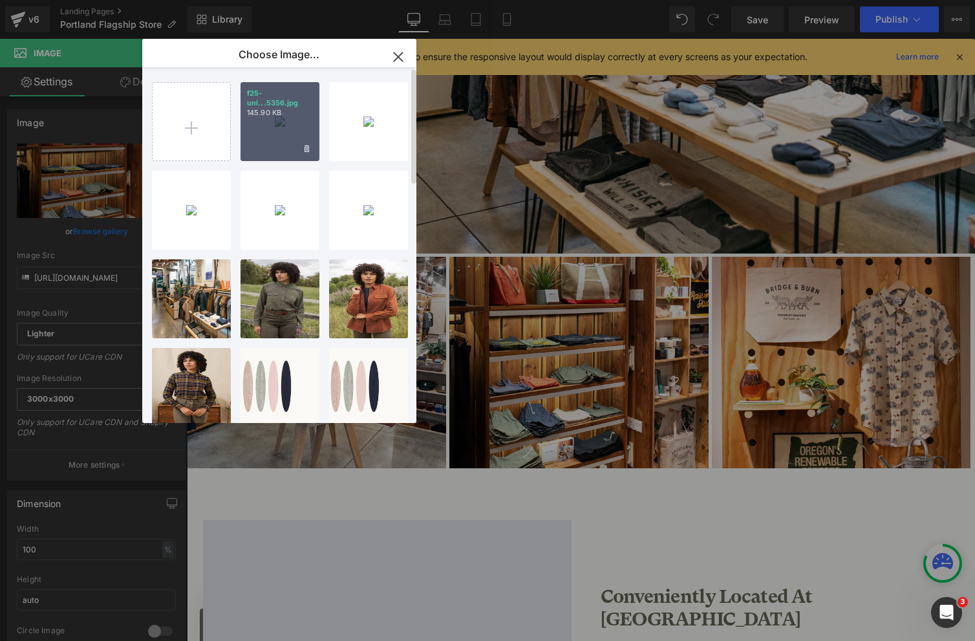
click at [294, 132] on div "f25-uni...5356.jpg 145.90 KB" at bounding box center [280, 121] width 79 height 79
type input "[URL][DOMAIN_NAME]"
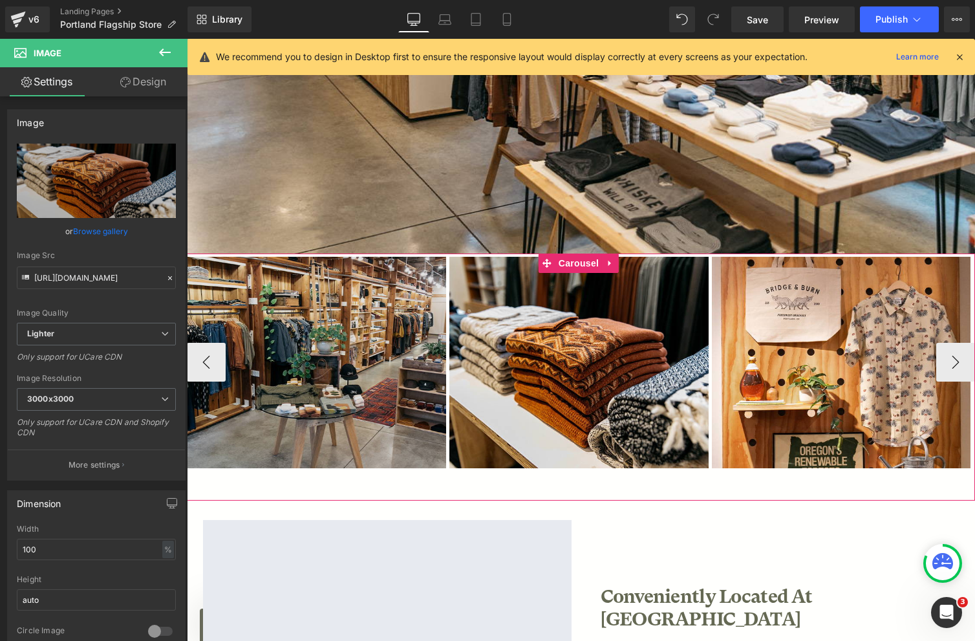
click at [203, 358] on button "‹" at bounding box center [206, 362] width 39 height 39
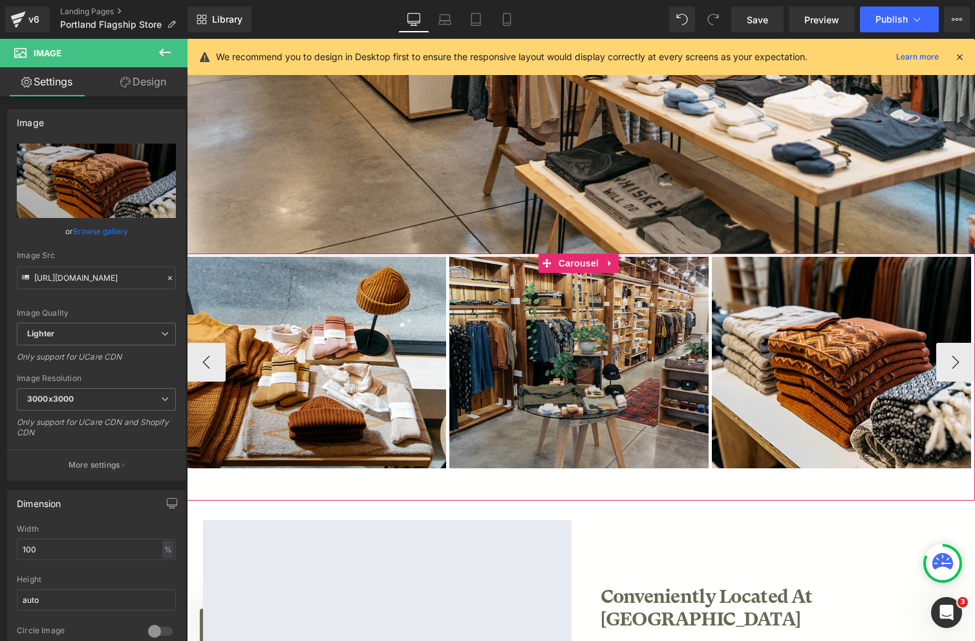
click at [203, 358] on button "‹" at bounding box center [206, 362] width 39 height 39
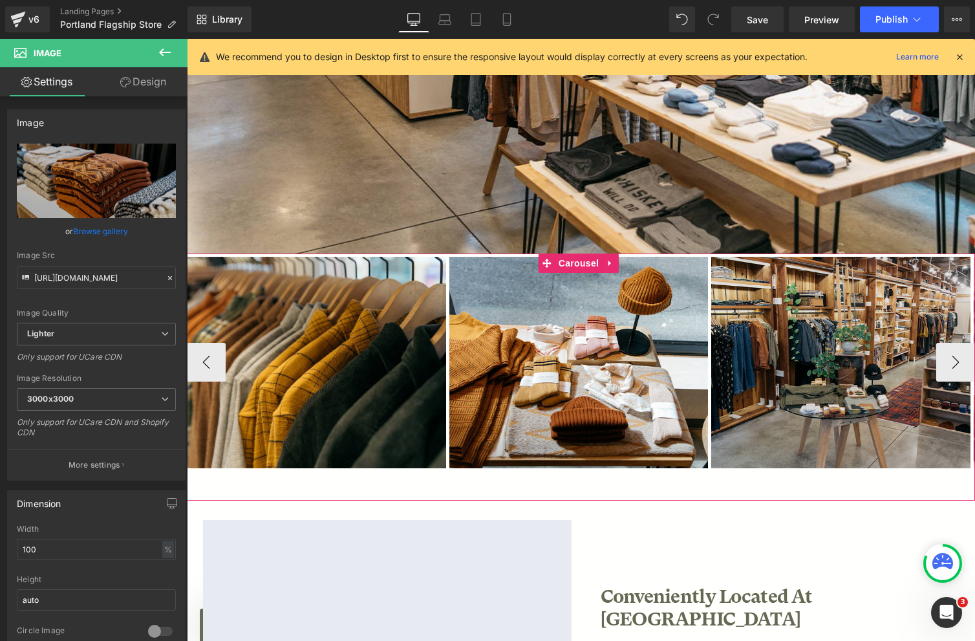
click at [203, 358] on button "‹" at bounding box center [206, 362] width 39 height 39
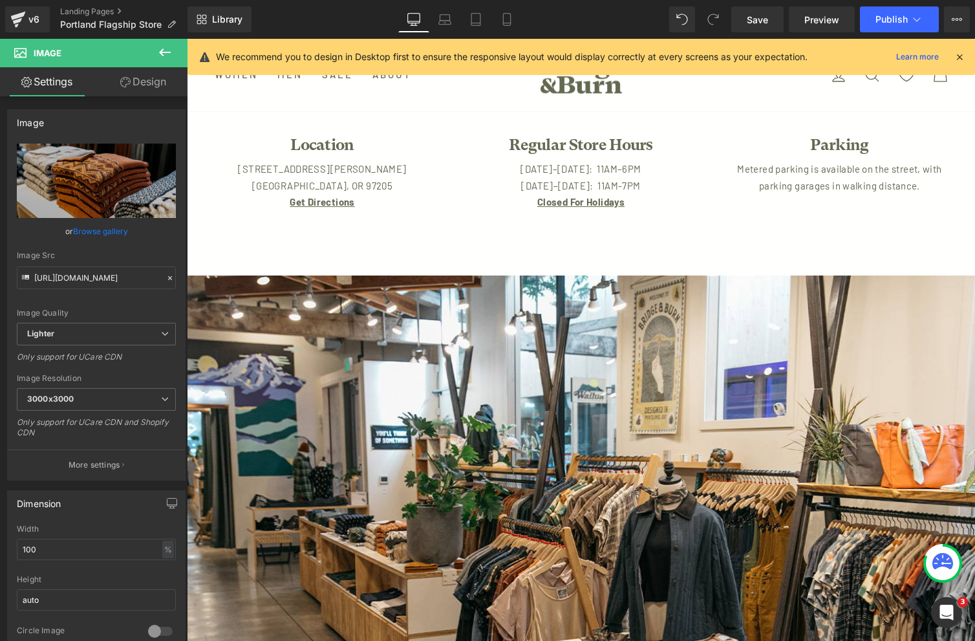
scroll to position [189, 0]
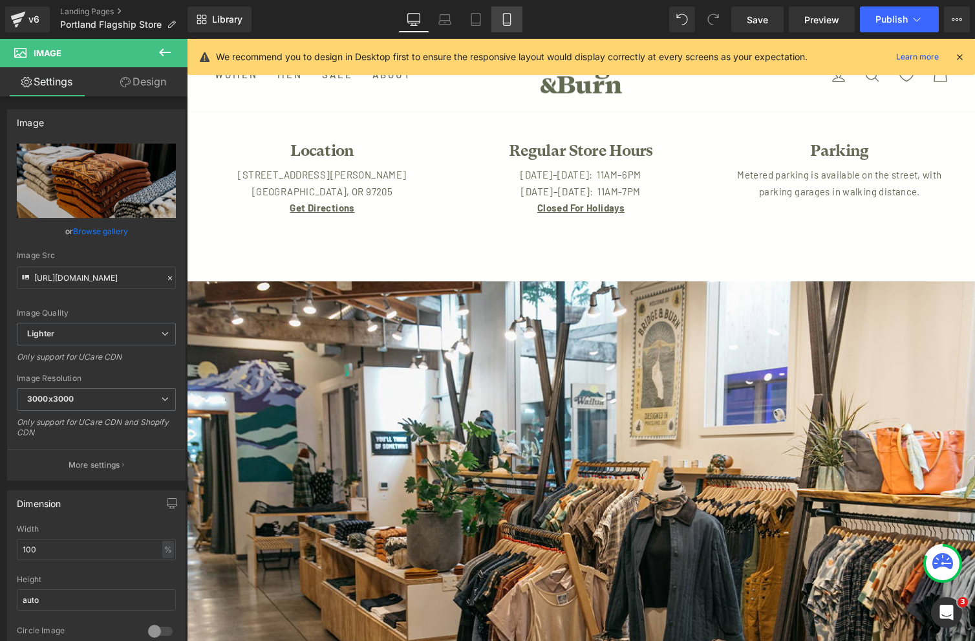
click at [510, 23] on icon at bounding box center [507, 19] width 13 height 13
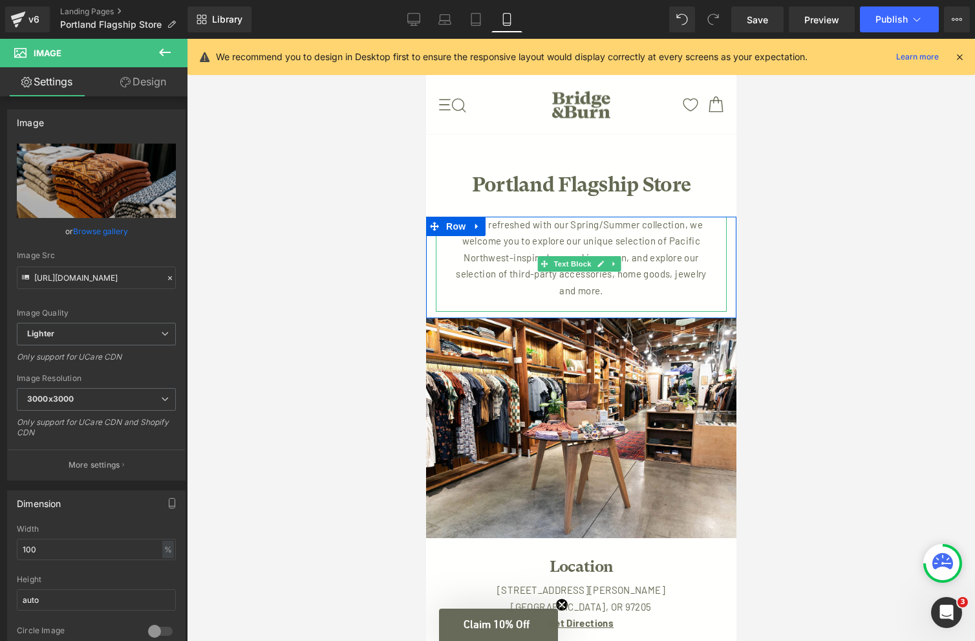
scroll to position [1, 0]
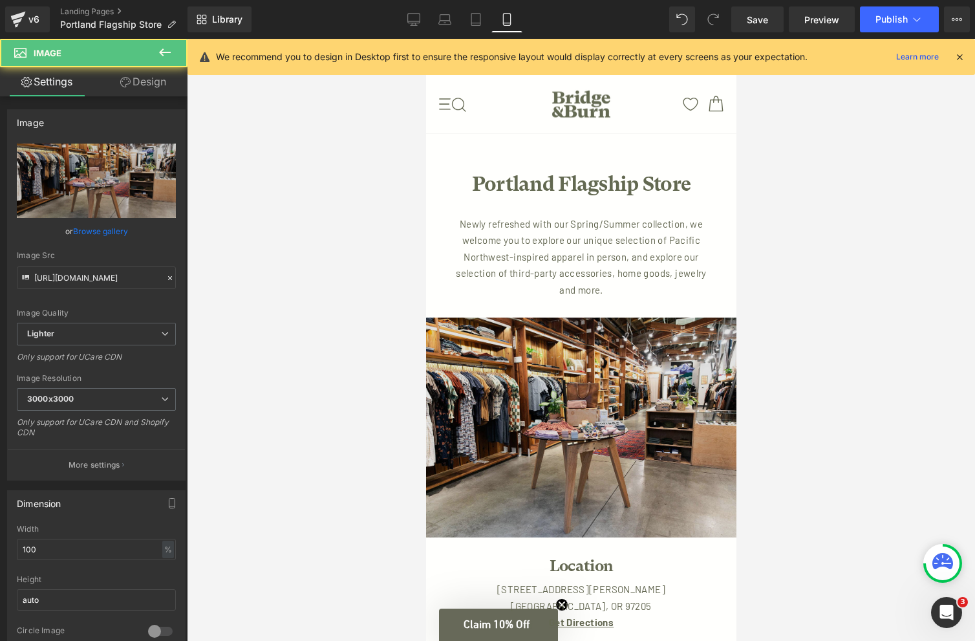
click at [587, 385] on img at bounding box center [581, 428] width 310 height 220
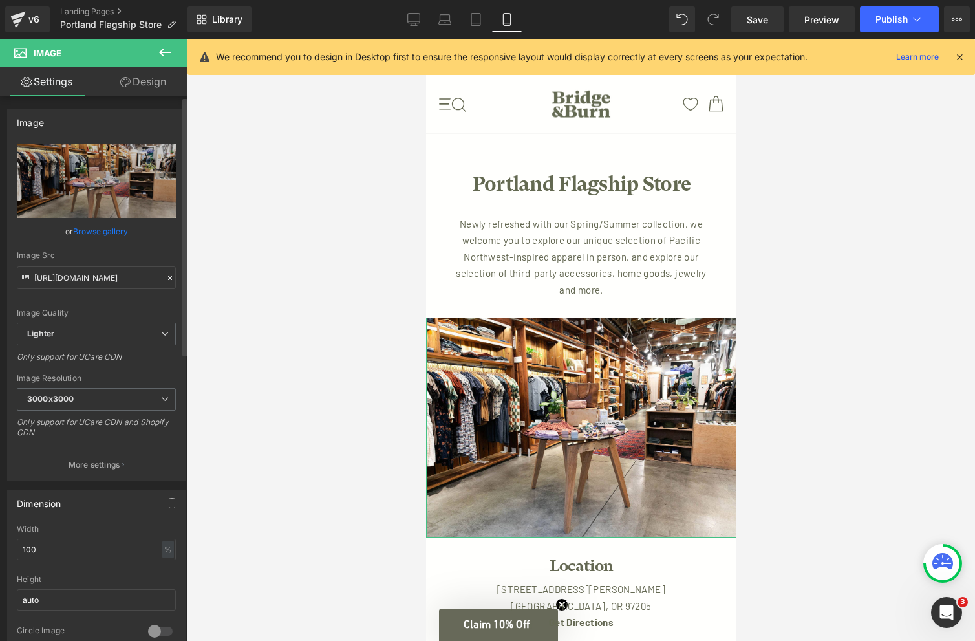
click at [120, 232] on link "Browse gallery" at bounding box center [100, 231] width 55 height 23
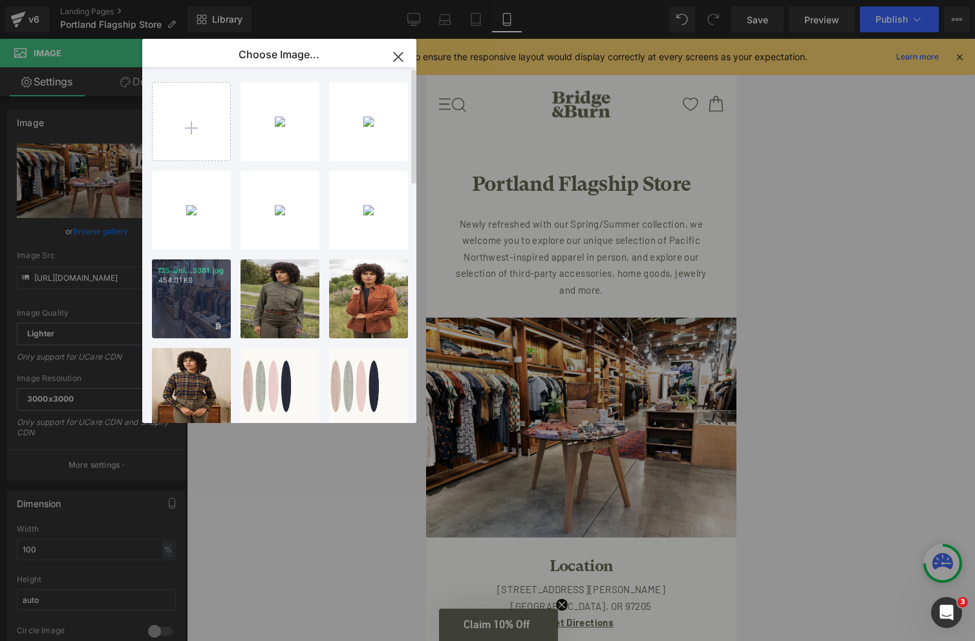
click at [198, 285] on div "f25-uni...5381.jpg 454.01 KB" at bounding box center [191, 298] width 79 height 79
type input "[URL][DOMAIN_NAME]"
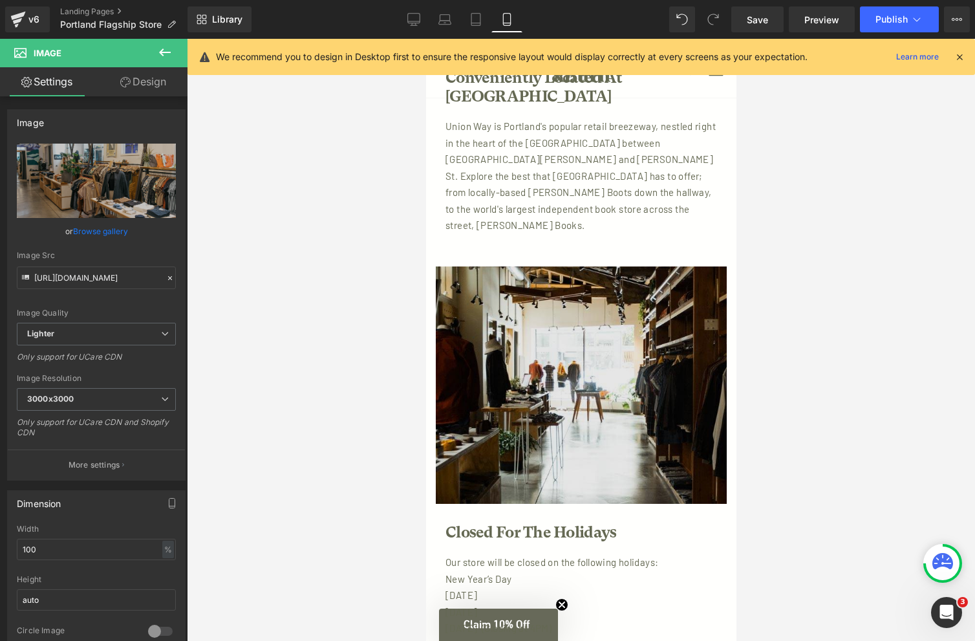
scroll to position [1147, 0]
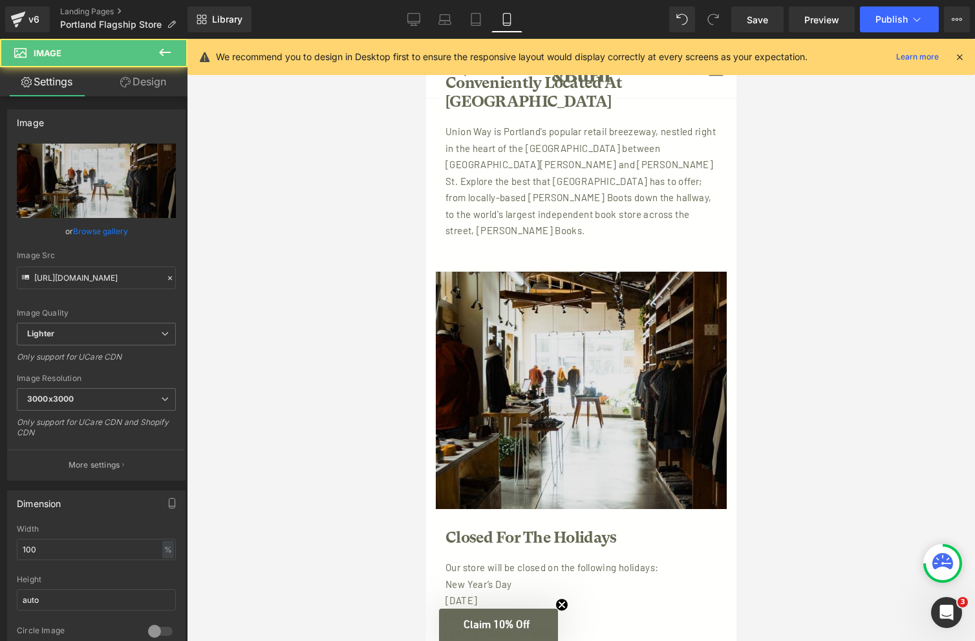
click at [687, 374] on img at bounding box center [580, 390] width 291 height 237
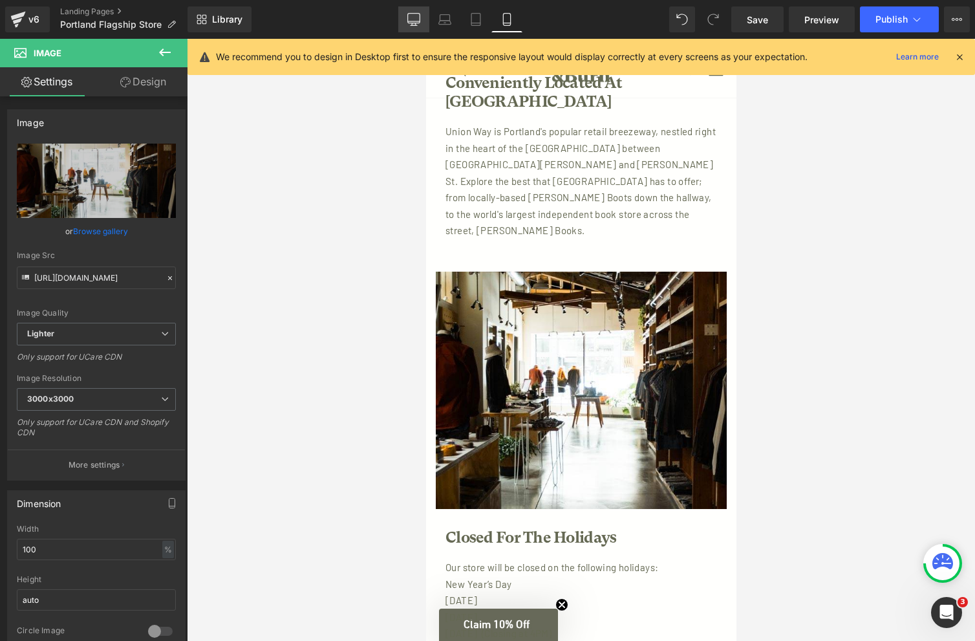
click at [418, 19] on icon at bounding box center [413, 19] width 13 height 13
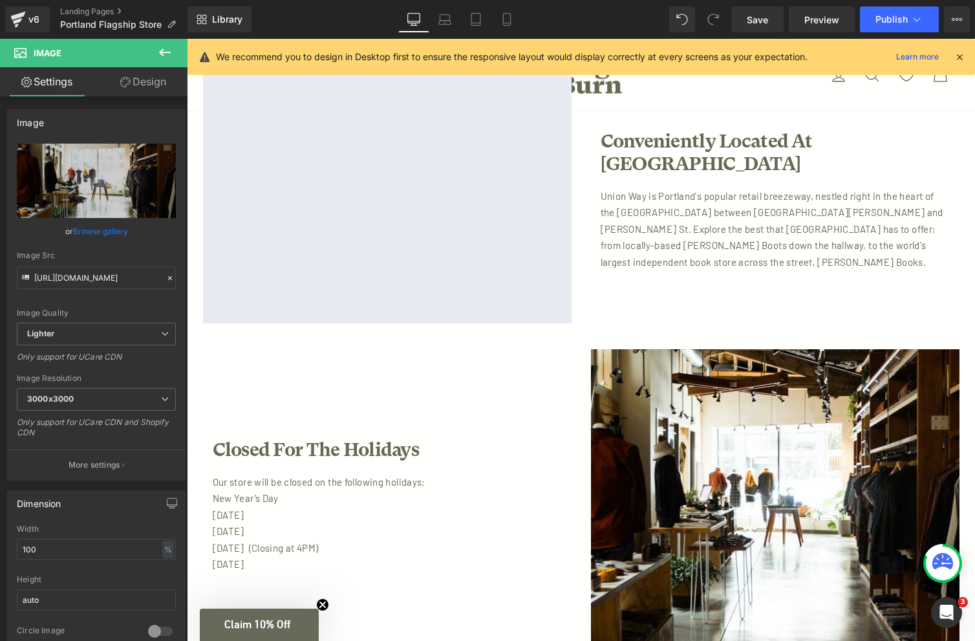
scroll to position [1256, 0]
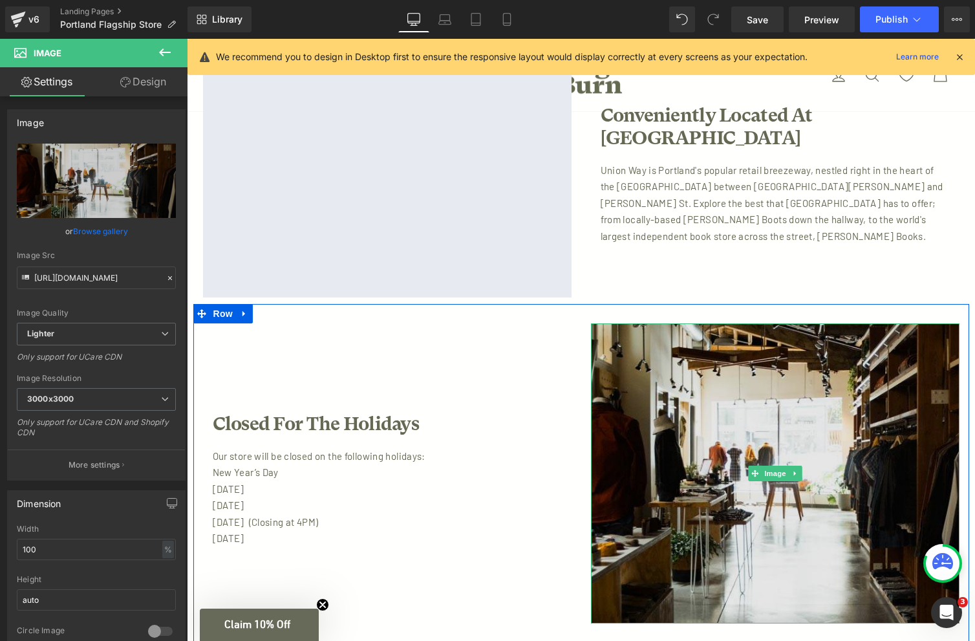
click at [700, 415] on img at bounding box center [775, 473] width 369 height 301
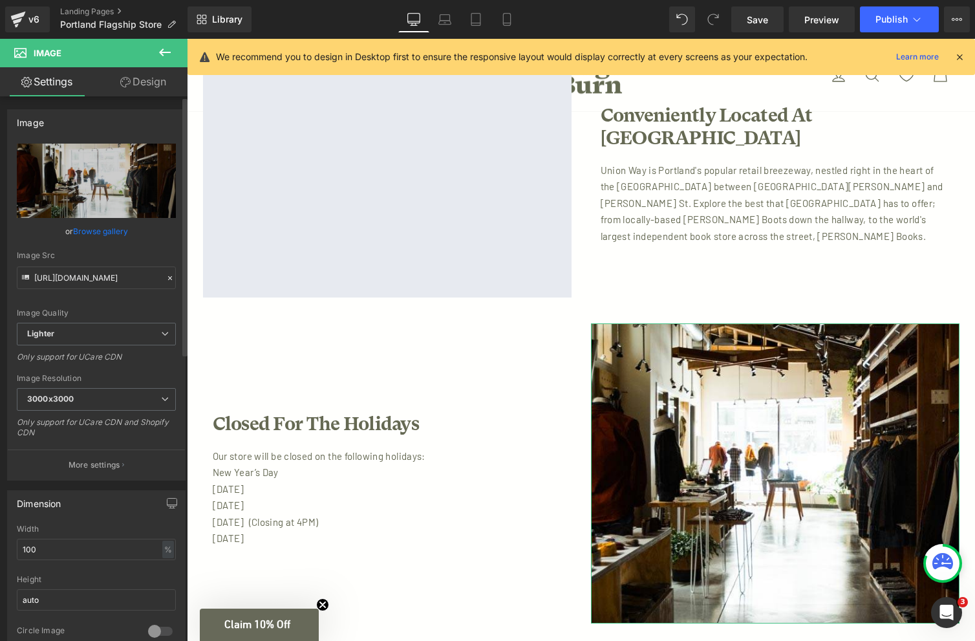
click at [114, 231] on link "Browse gallery" at bounding box center [100, 231] width 55 height 23
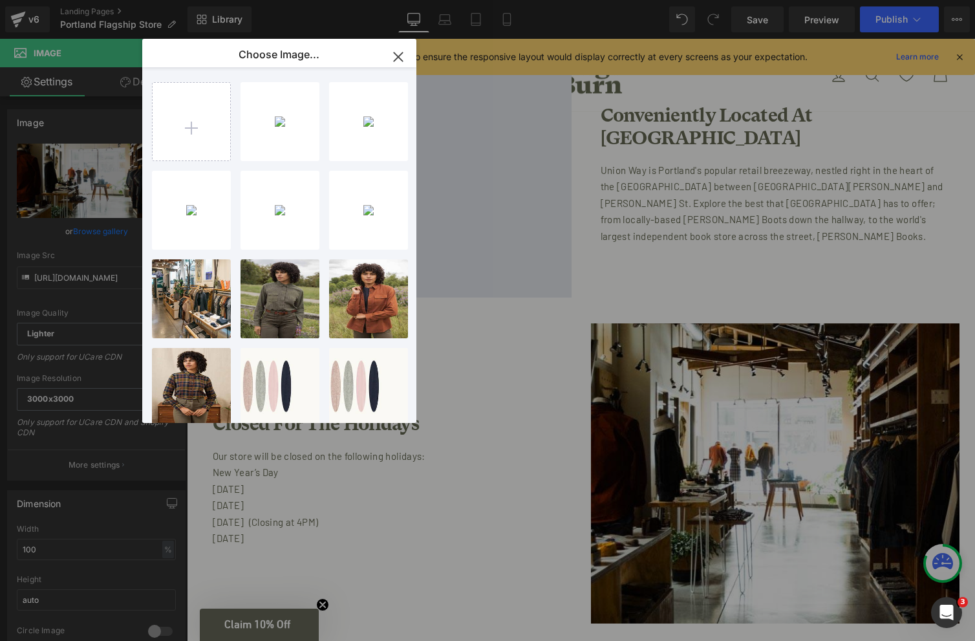
click at [397, 53] on icon "button" at bounding box center [398, 57] width 21 height 21
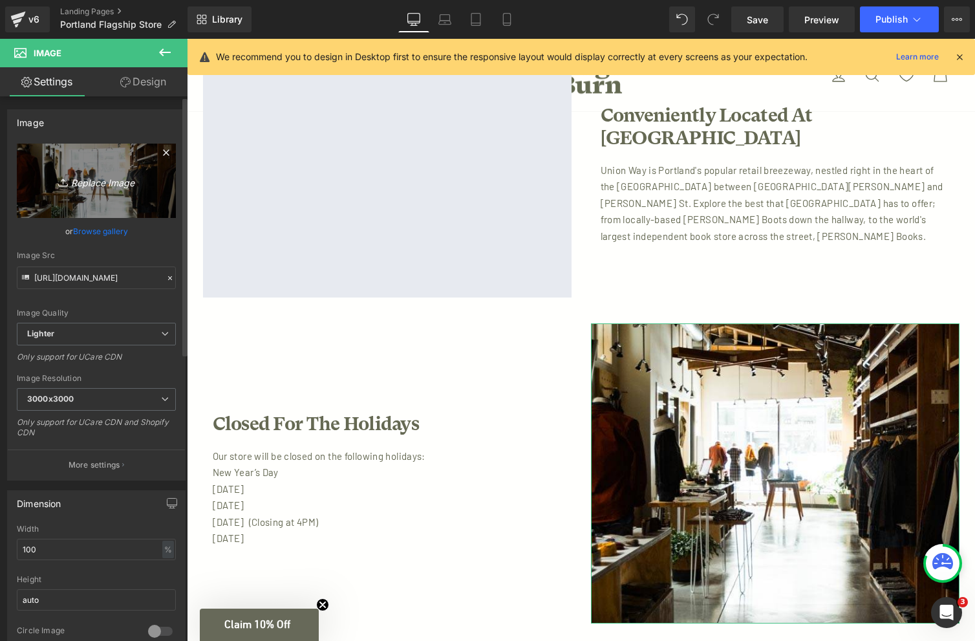
click at [103, 184] on icon "Replace Image" at bounding box center [96, 181] width 103 height 16
type input "C:\fakepath\f25-unionway-5391B.jpg"
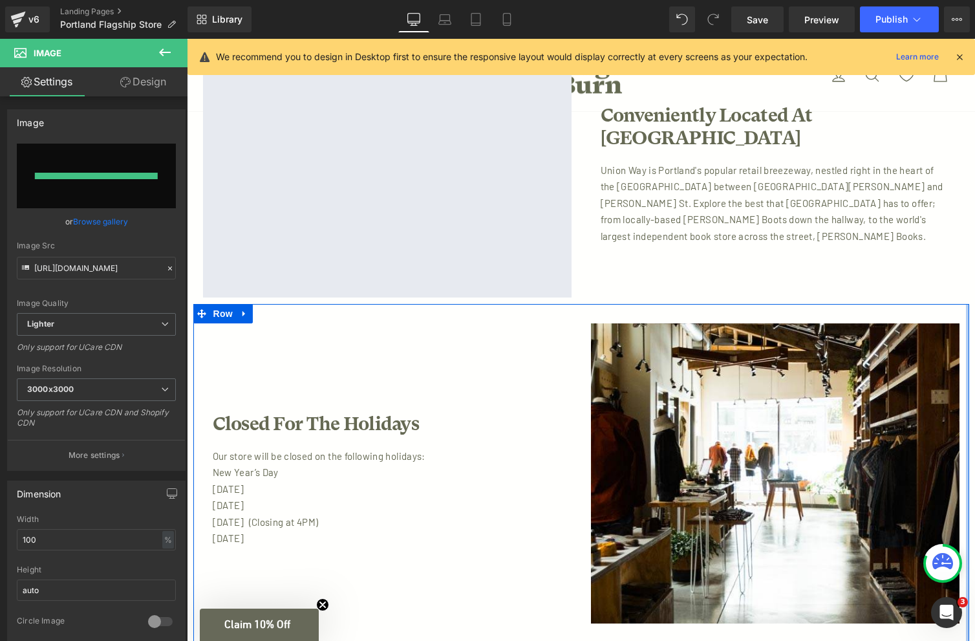
type input "[URL][DOMAIN_NAME]"
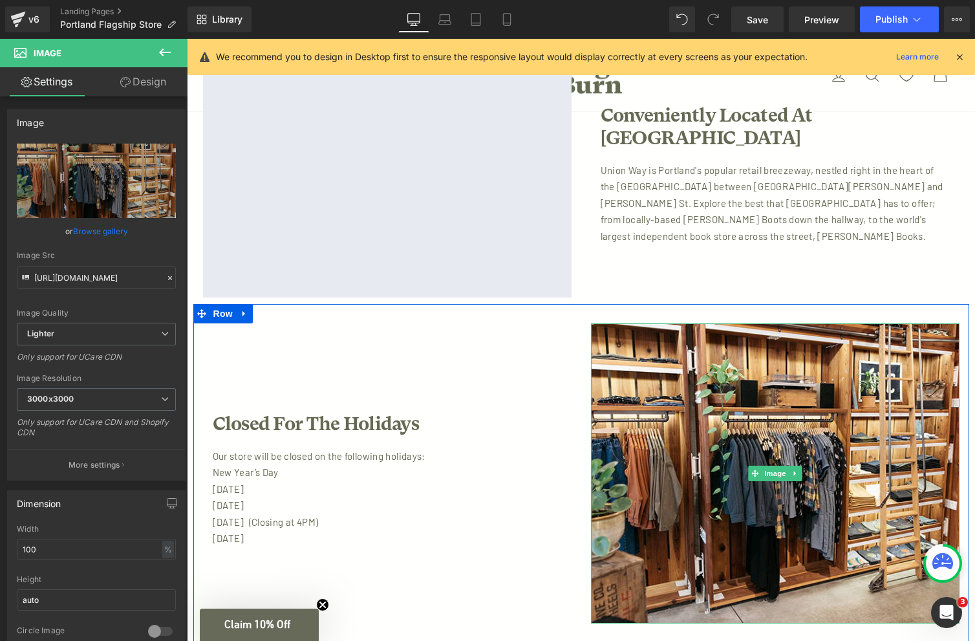
click at [876, 305] on div "Image Closed For The Holidays Heading Our store will be closed on the following…" at bounding box center [581, 477] width 776 height 346
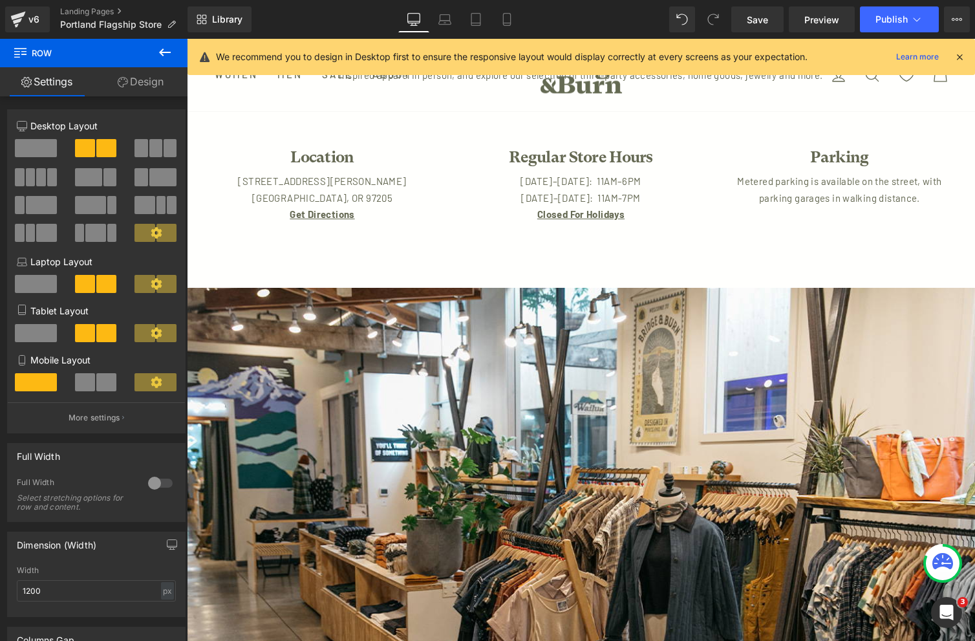
scroll to position [0, 0]
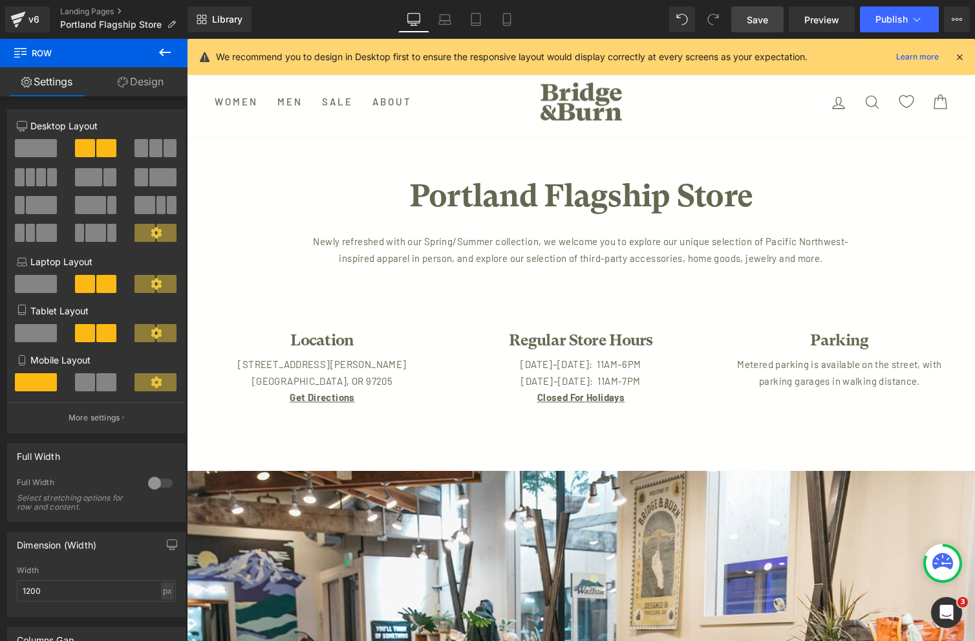
click at [763, 20] on span "Save" at bounding box center [757, 20] width 21 height 14
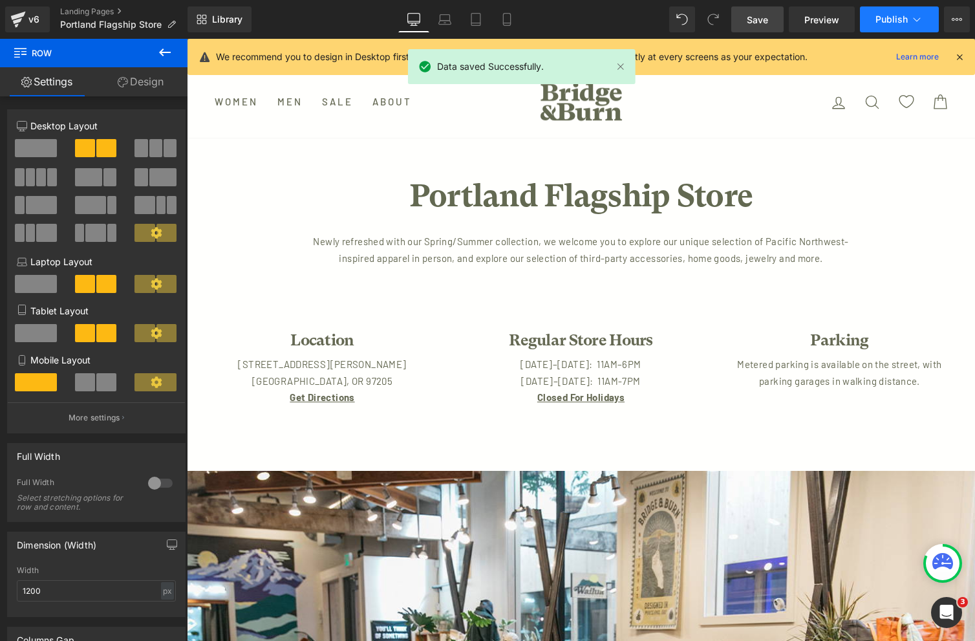
click at [893, 19] on span "Publish" at bounding box center [892, 19] width 32 height 10
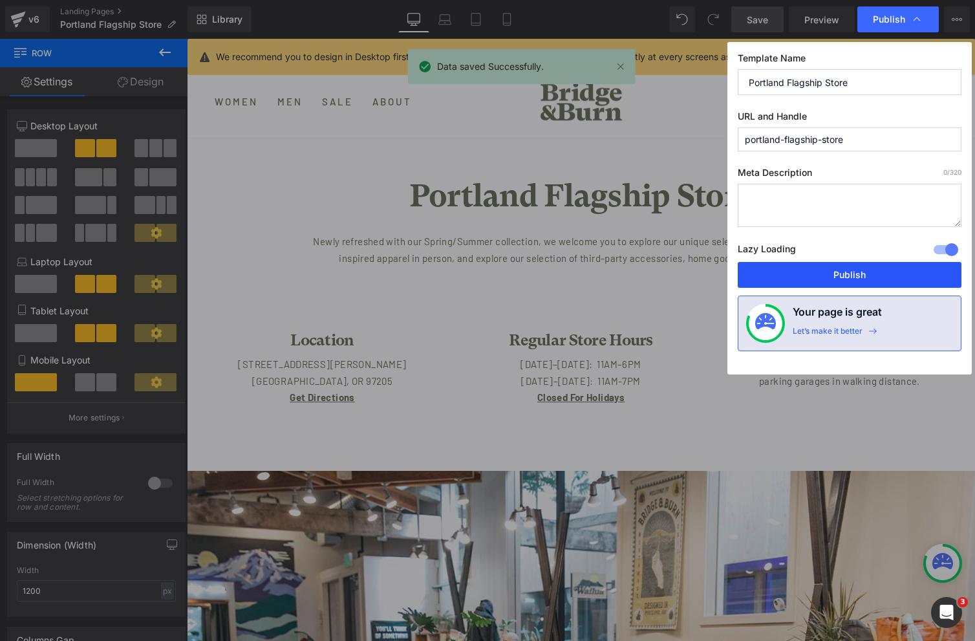
click at [837, 271] on button "Publish" at bounding box center [850, 275] width 224 height 26
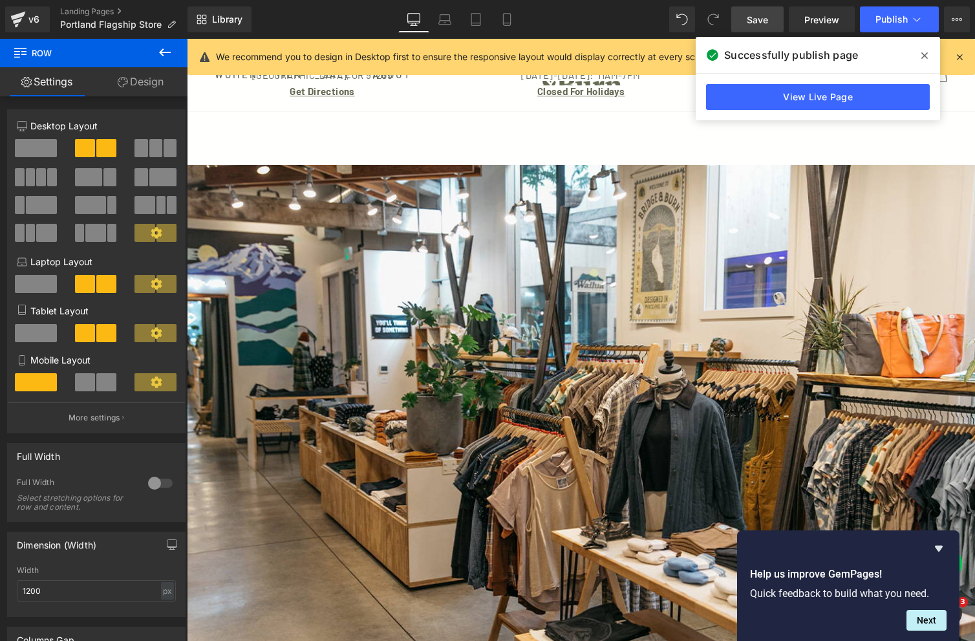
scroll to position [494, 0]
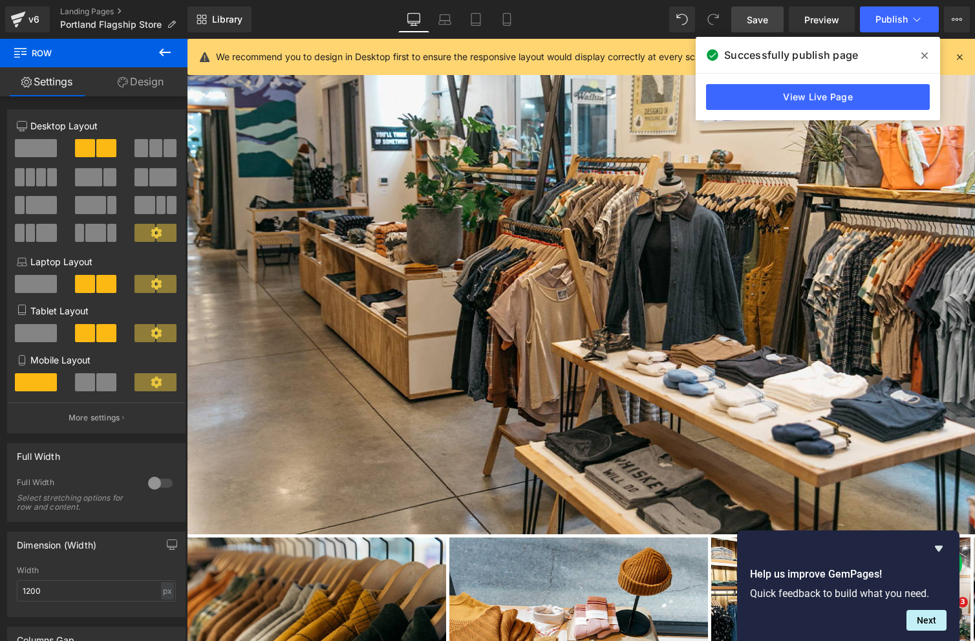
click at [711, 178] on img at bounding box center [581, 255] width 788 height 557
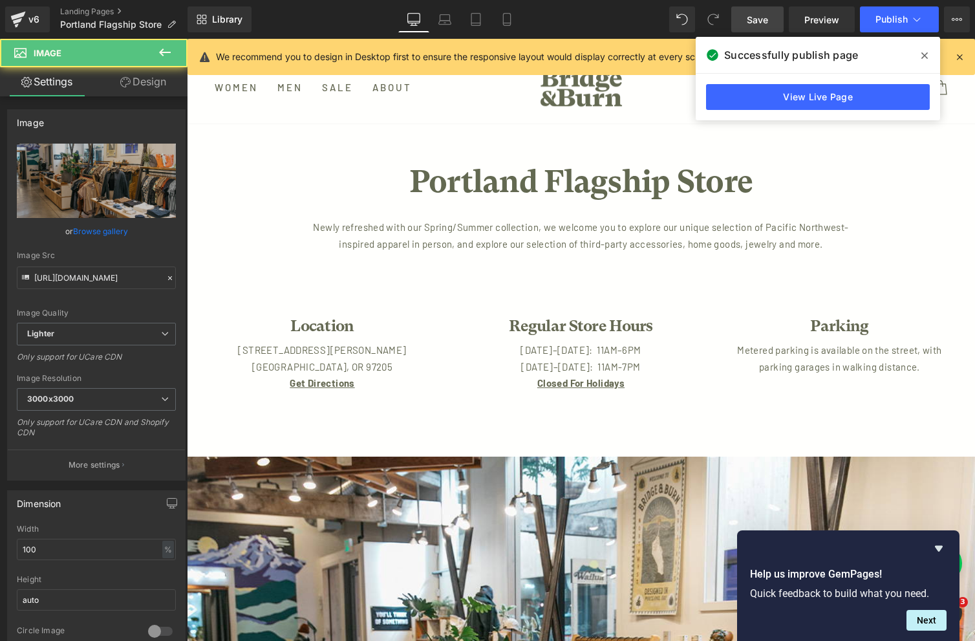
scroll to position [0, 0]
